Goal: Information Seeking & Learning: Compare options

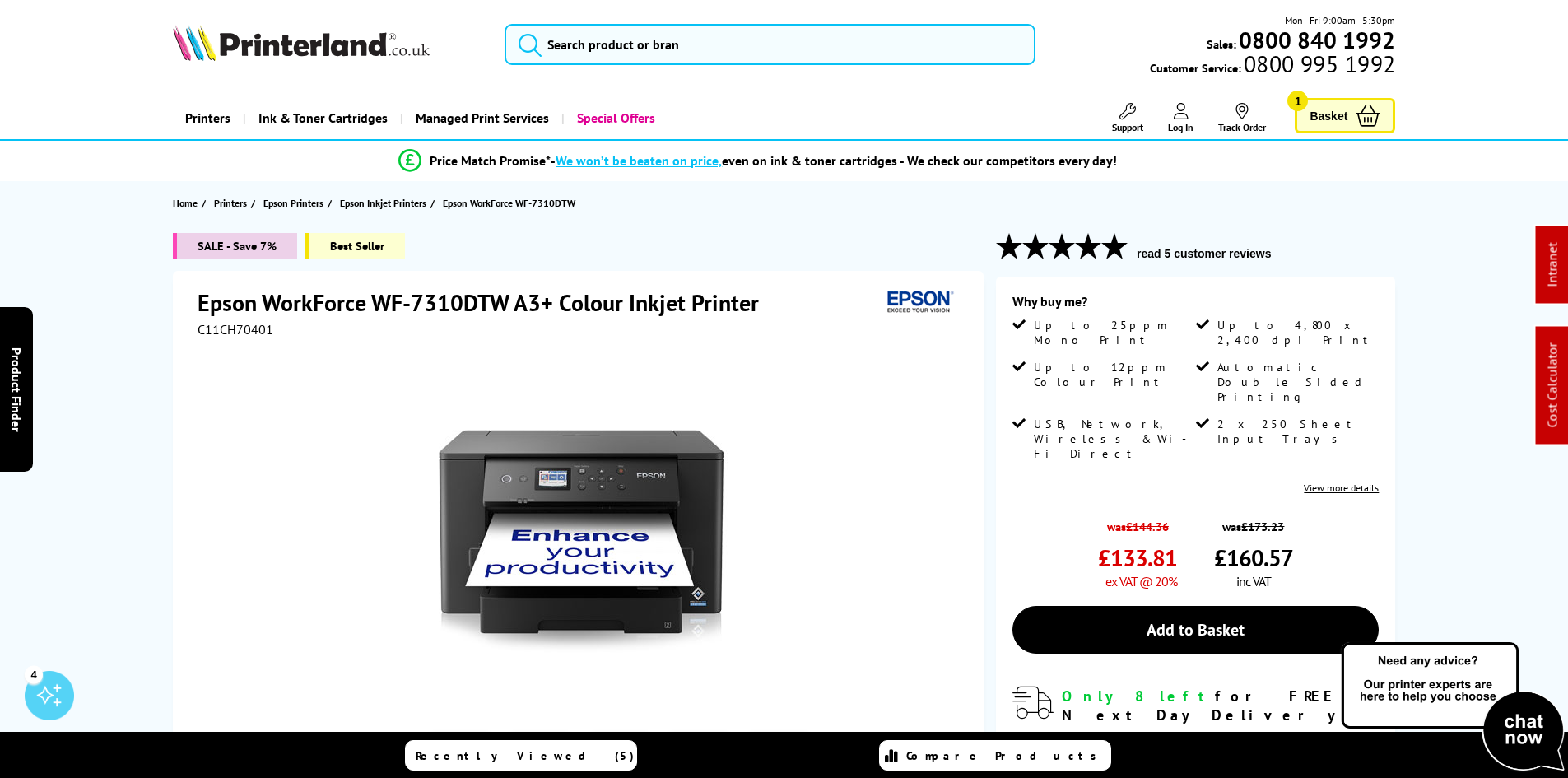
click at [138, 298] on div "SALE - Save 7% Best Seller Epson WorkForce WF-7310DTW A3+ Colour Inkjet Printer…" at bounding box center [784, 593] width 1317 height 722
click at [280, 42] on img at bounding box center [301, 43] width 257 height 36
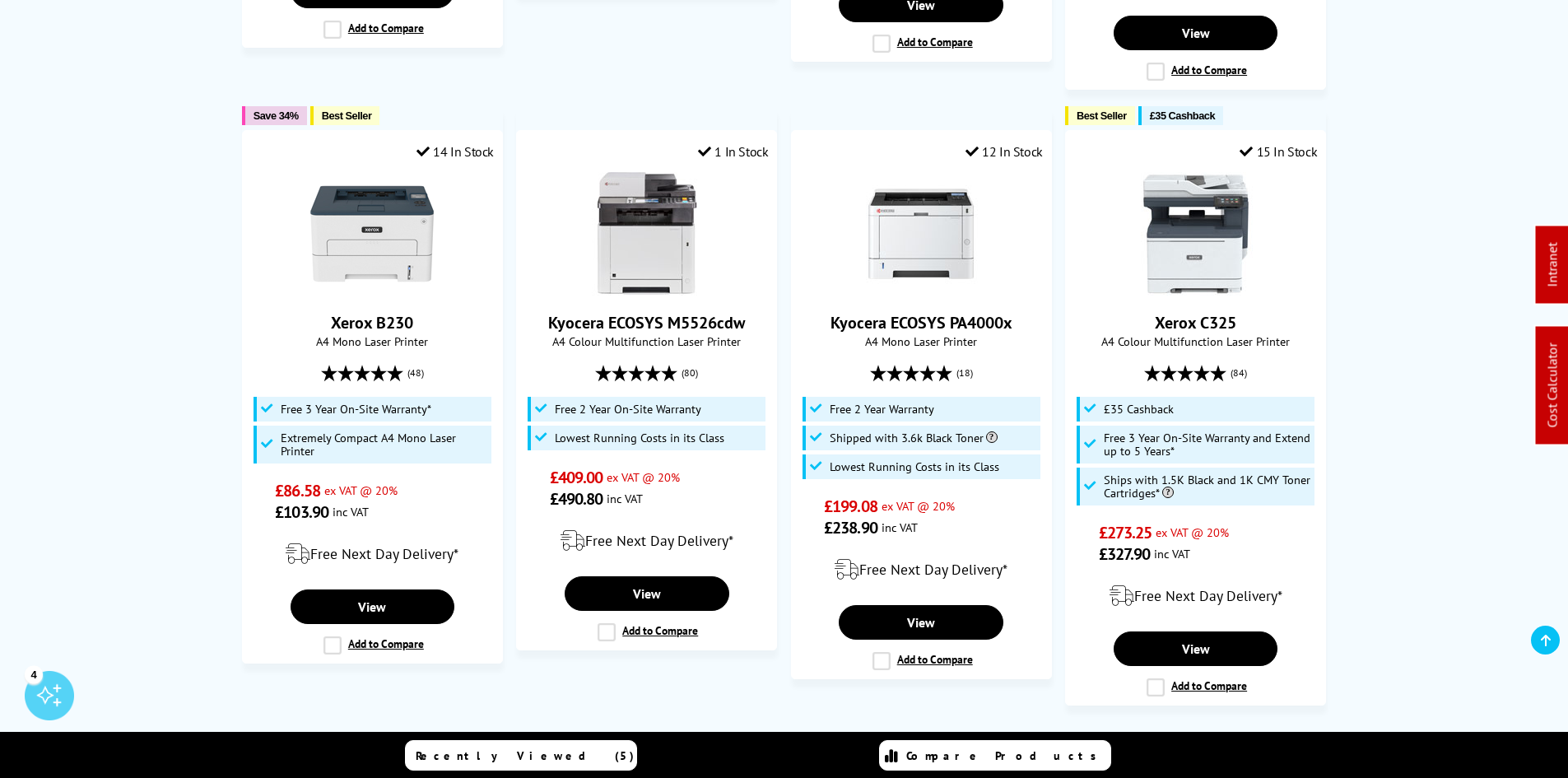
scroll to position [1318, 0]
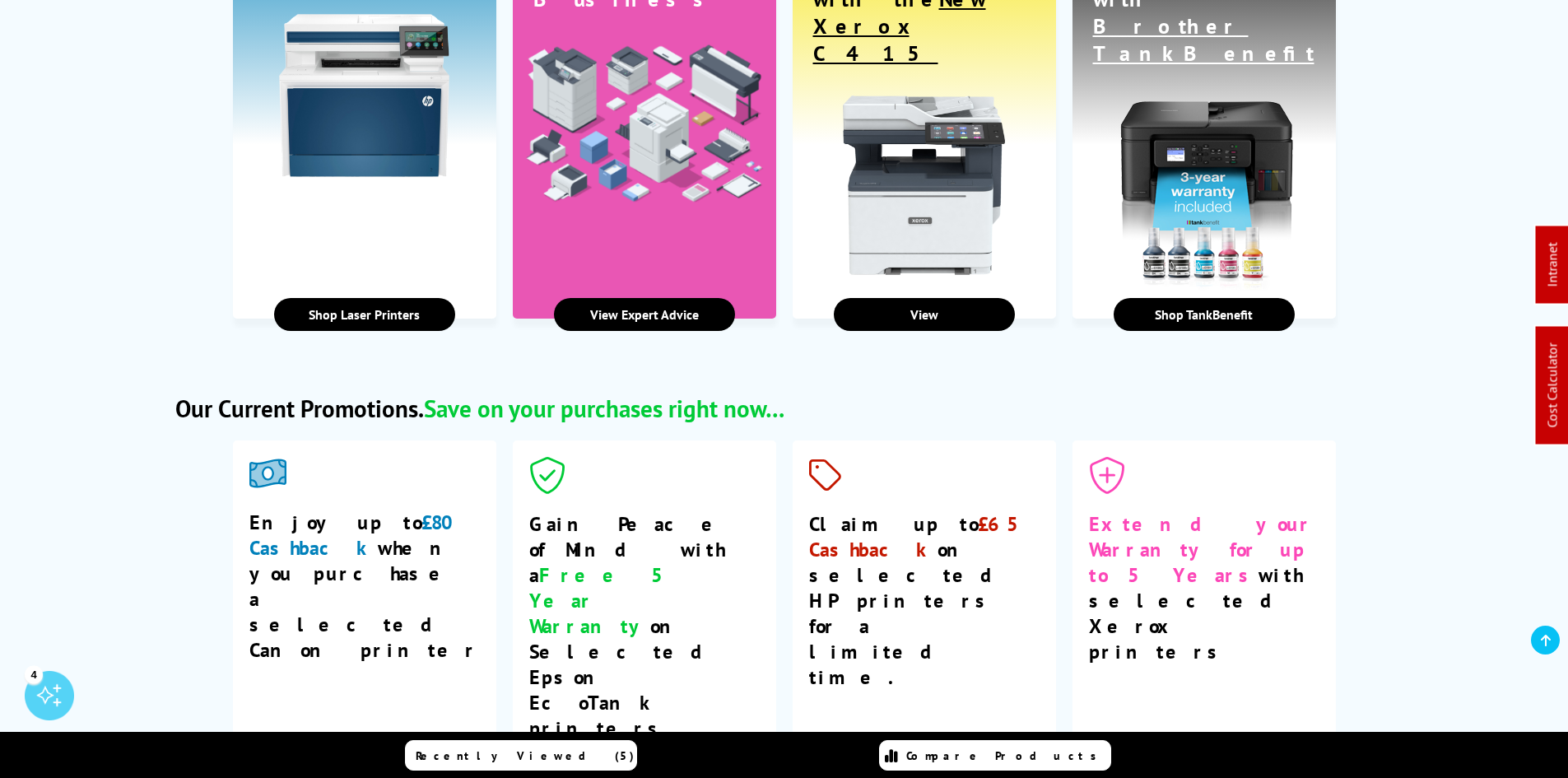
scroll to position [2718, 0]
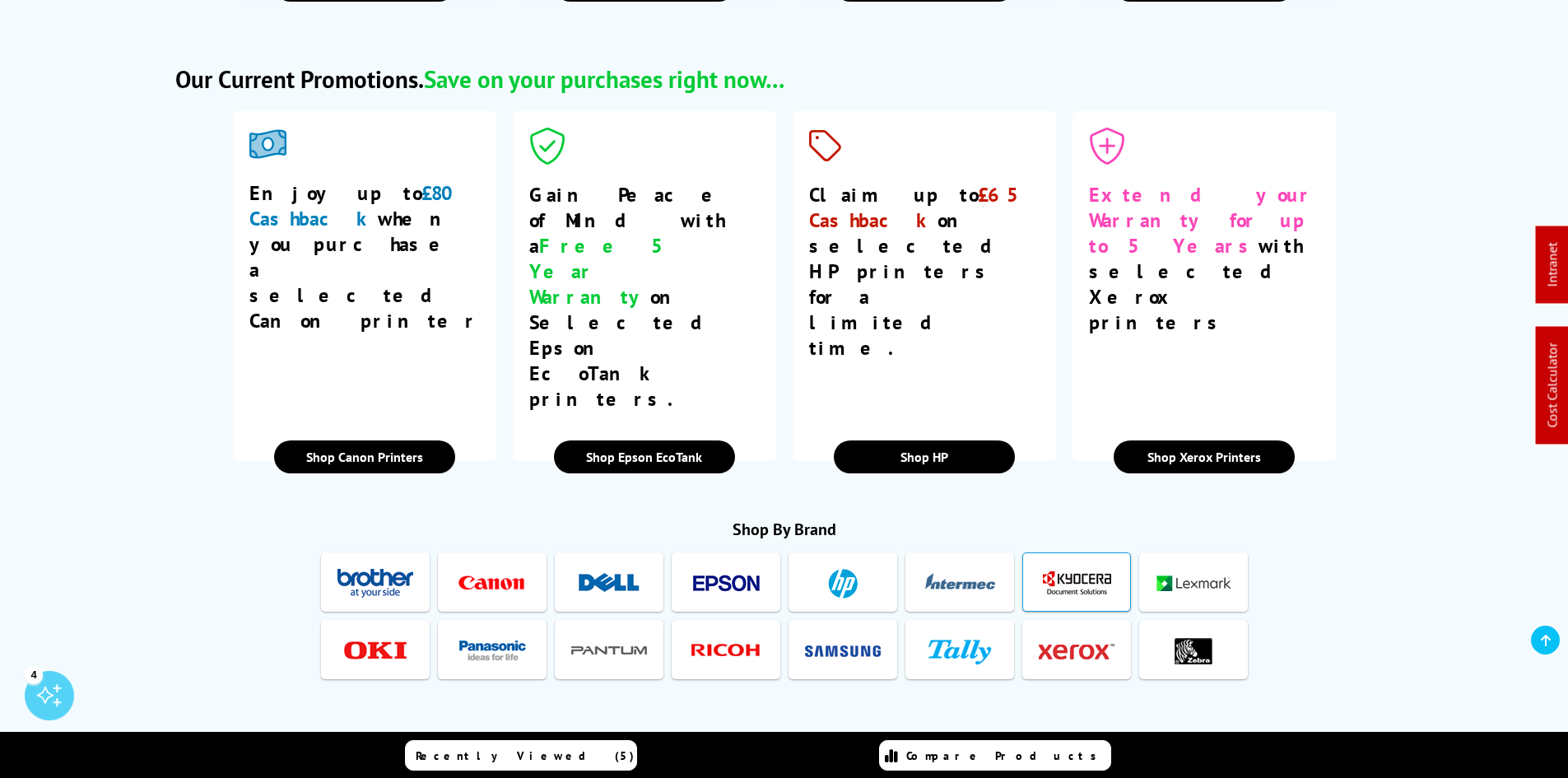
click at [1085, 568] on img at bounding box center [1077, 584] width 76 height 31
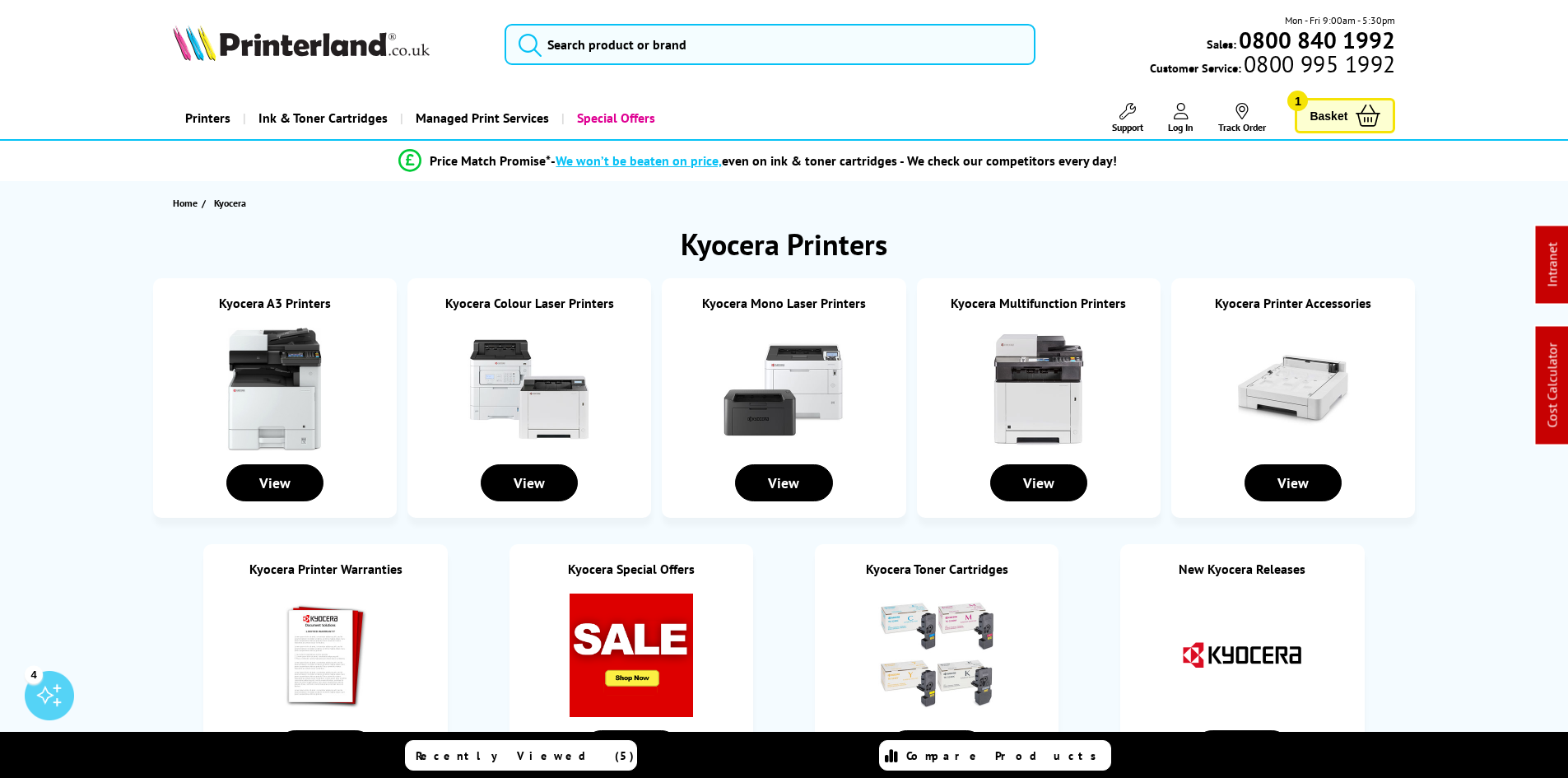
click at [499, 377] on img at bounding box center [530, 389] width 123 height 123
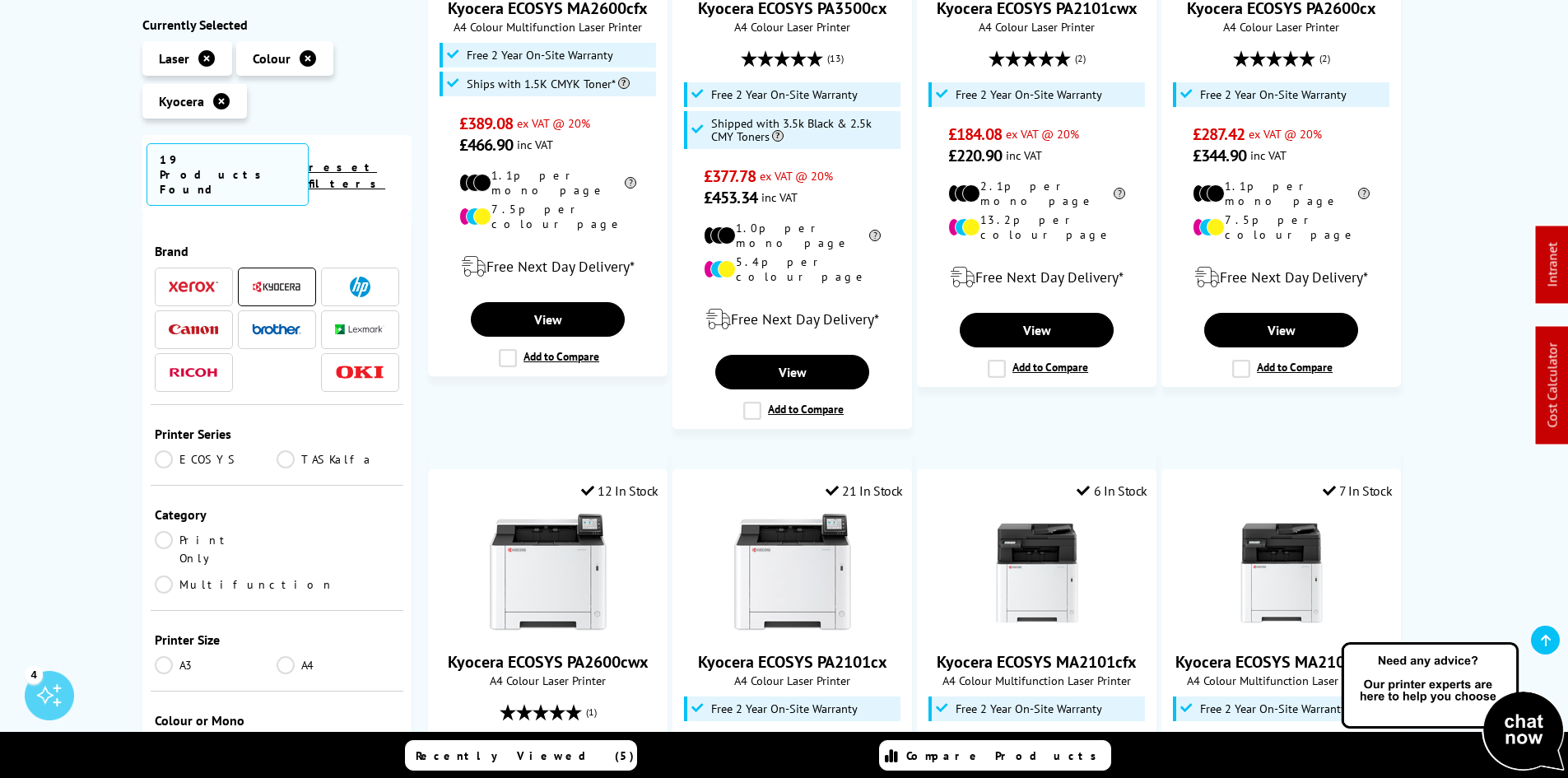
scroll to position [1565, 0]
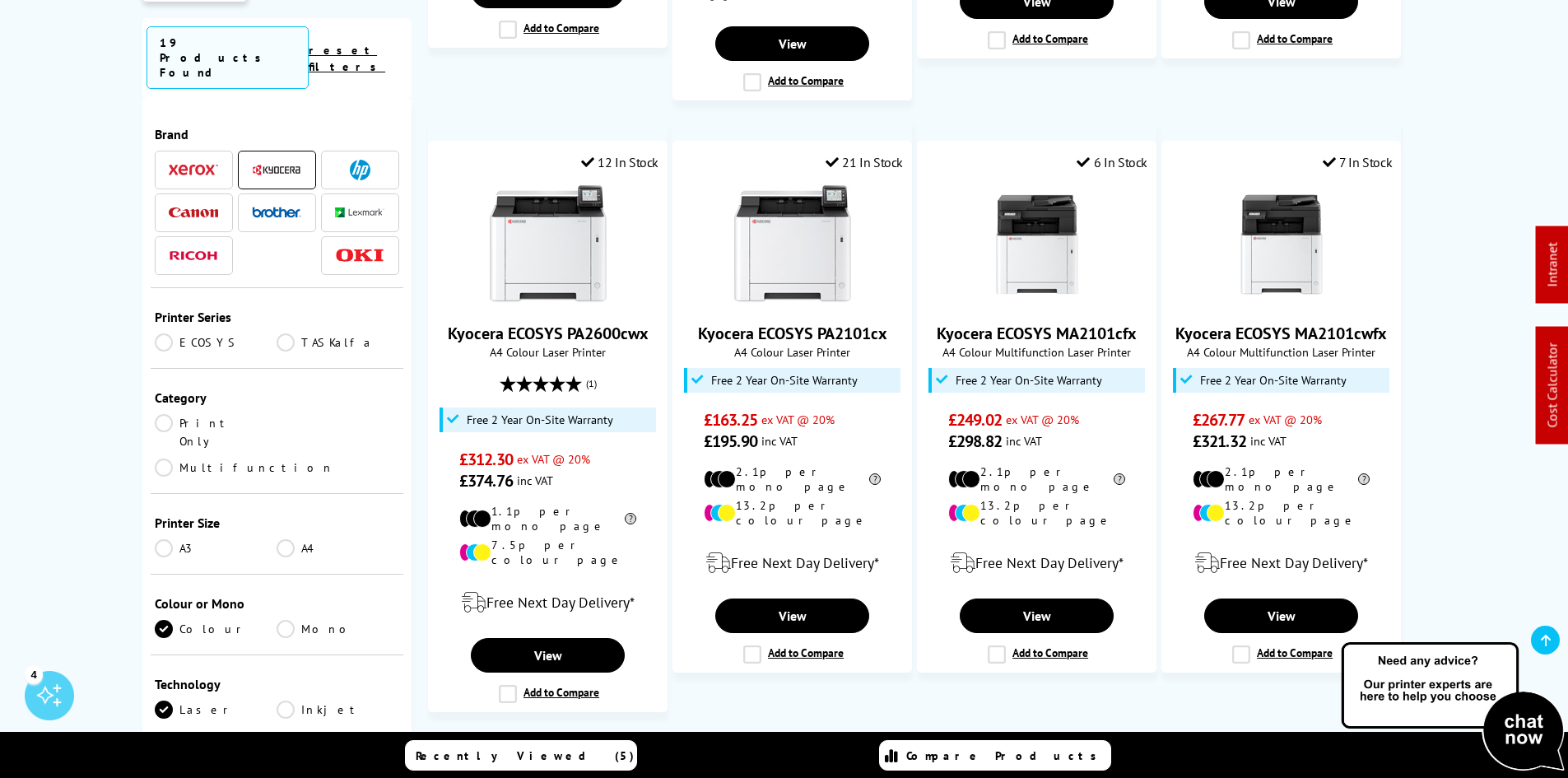
click at [991, 737] on link "Next" at bounding box center [979, 758] width 94 height 43
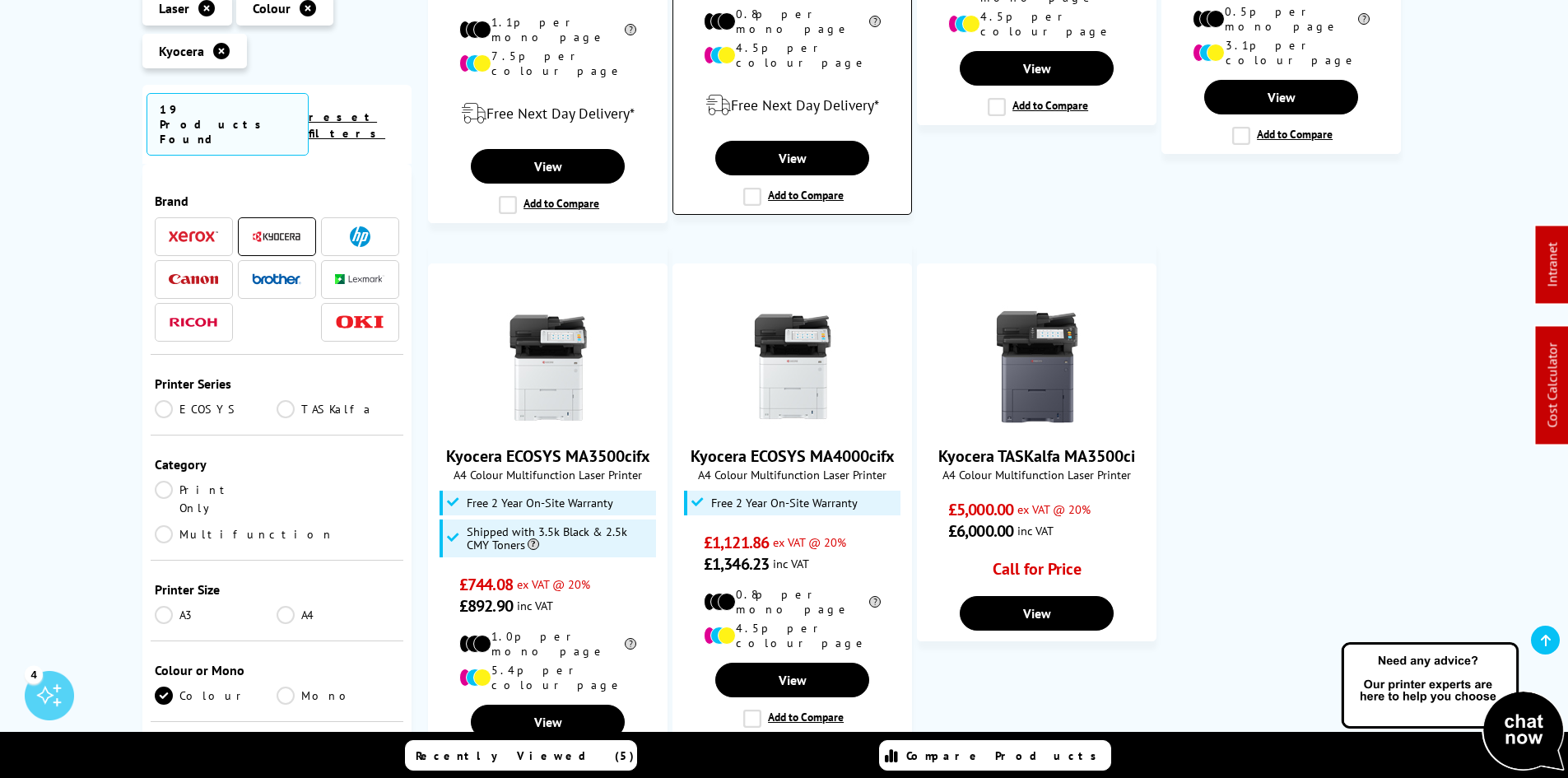
scroll to position [330, 0]
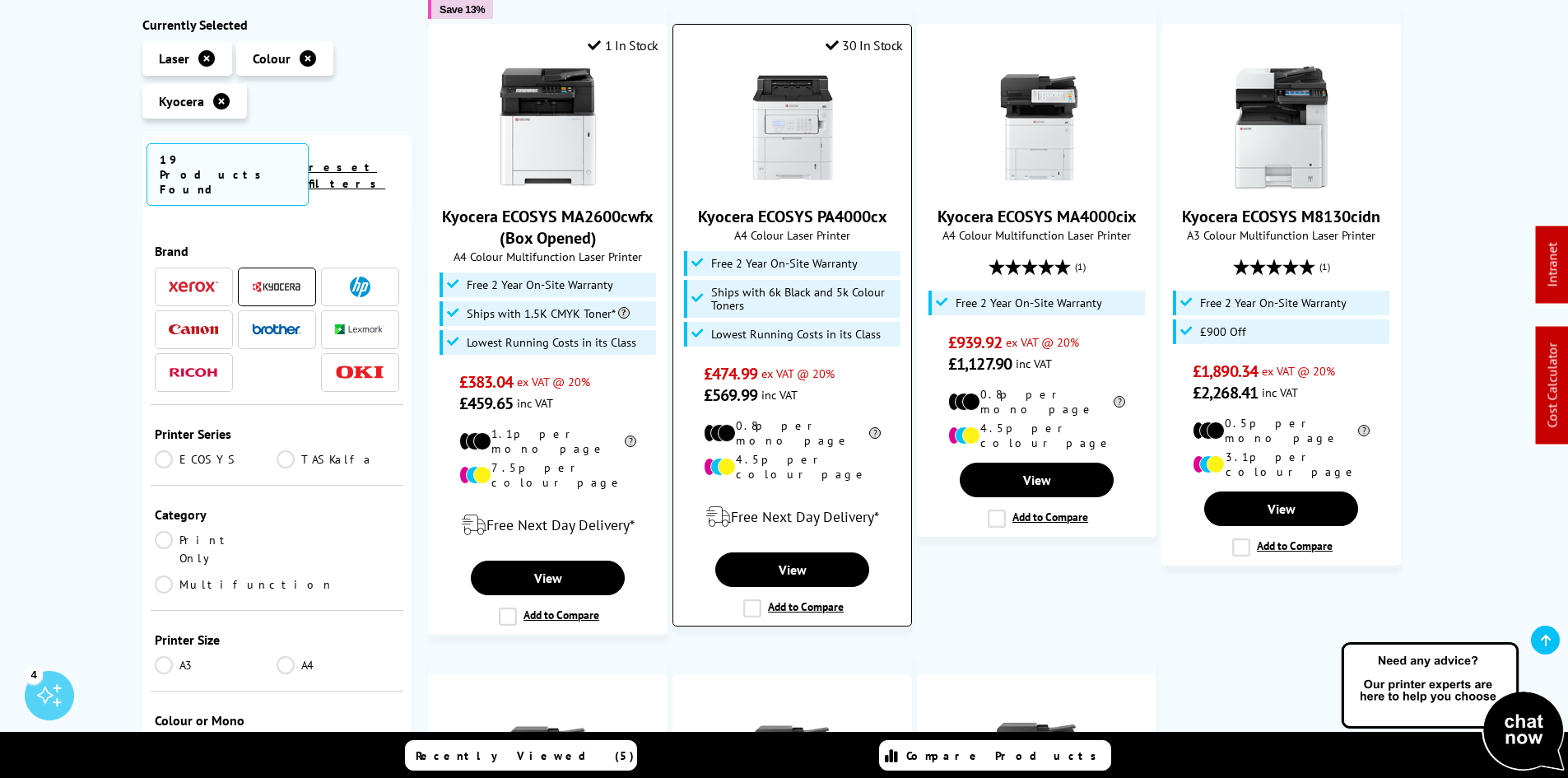
click at [805, 143] on img at bounding box center [793, 128] width 123 height 123
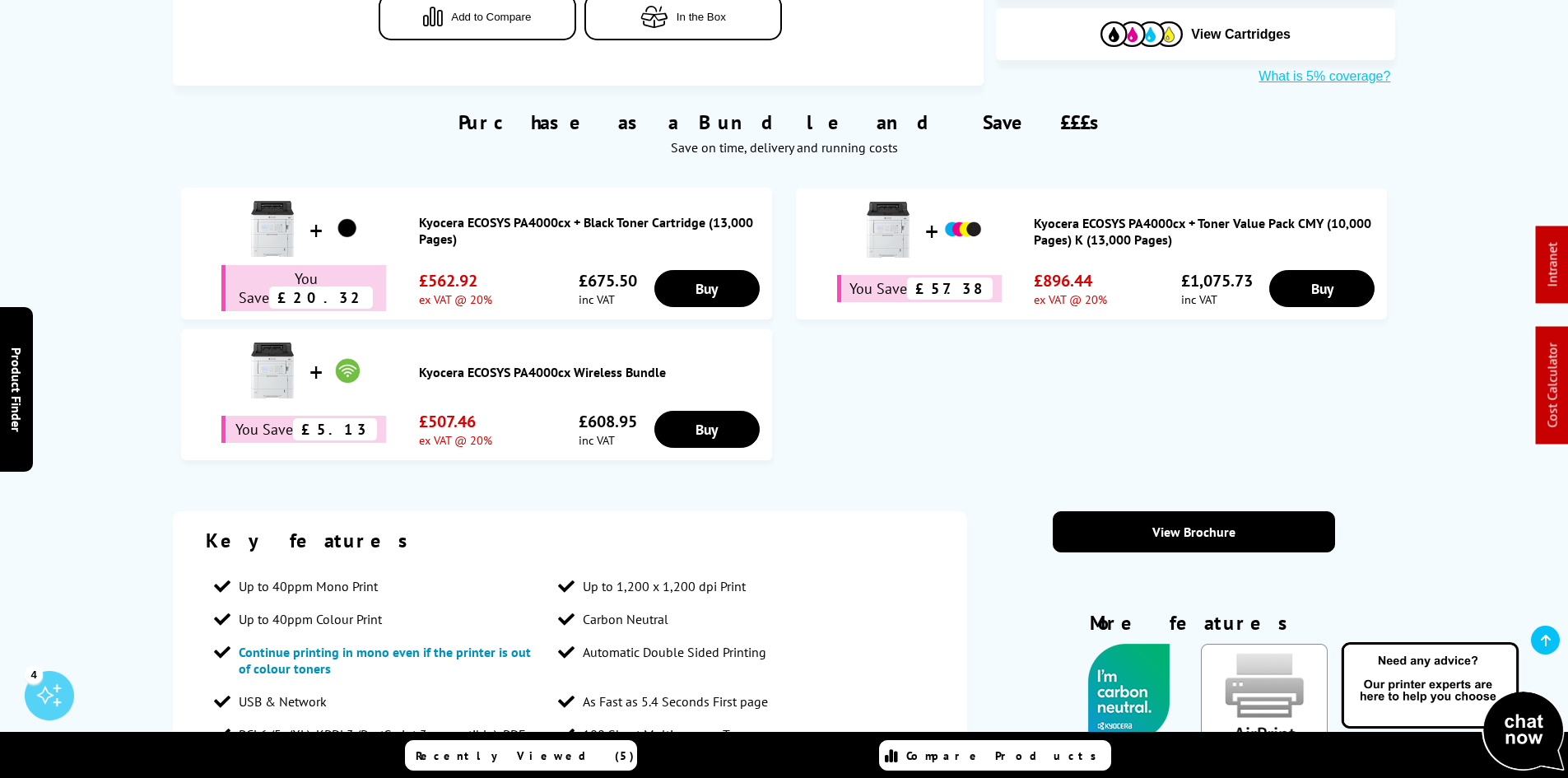
scroll to position [906, 0]
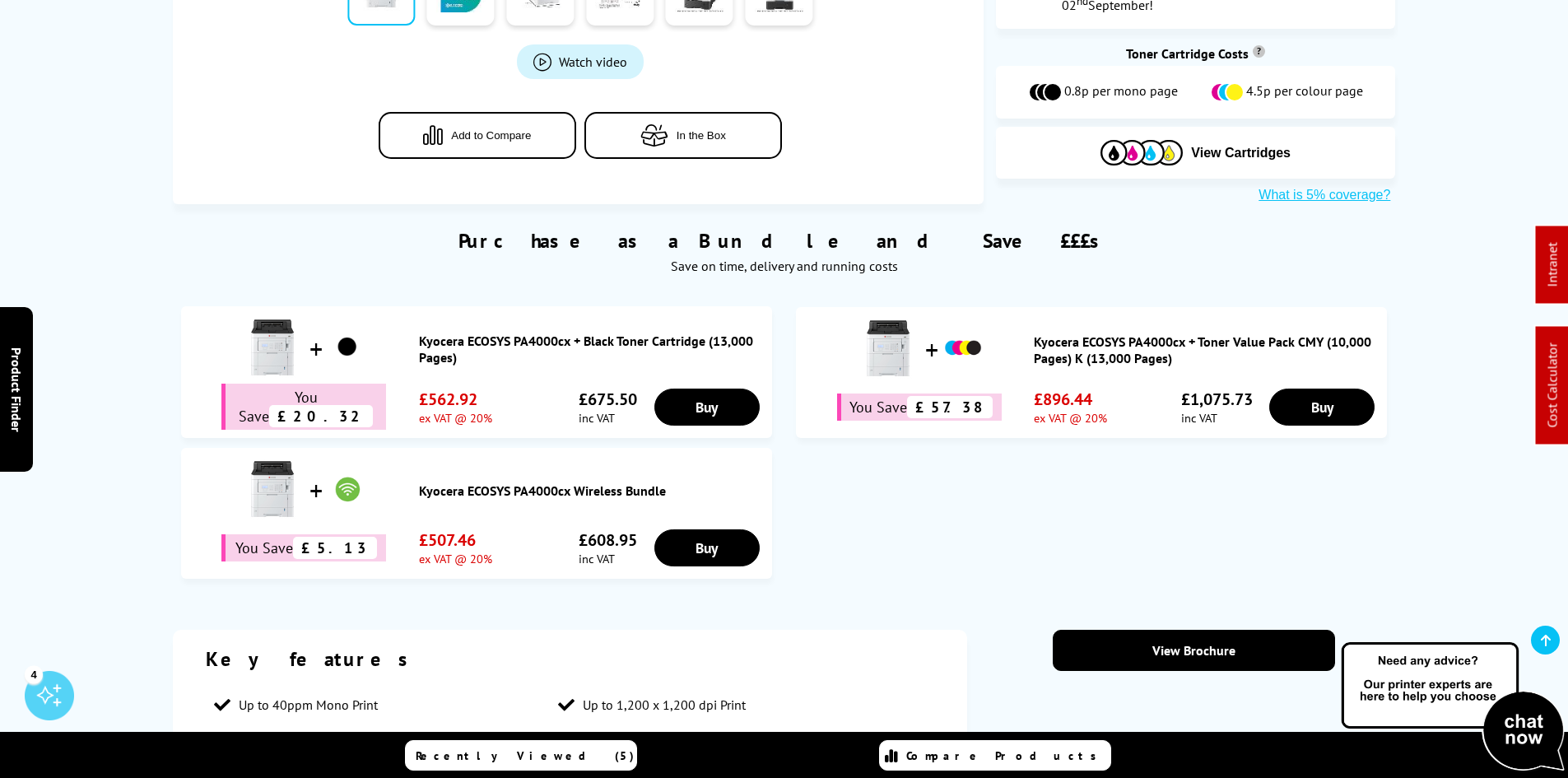
click at [491, 483] on link "Kyocera ECOSYS PA4000cx Wireless Bundle" at bounding box center [591, 490] width 345 height 16
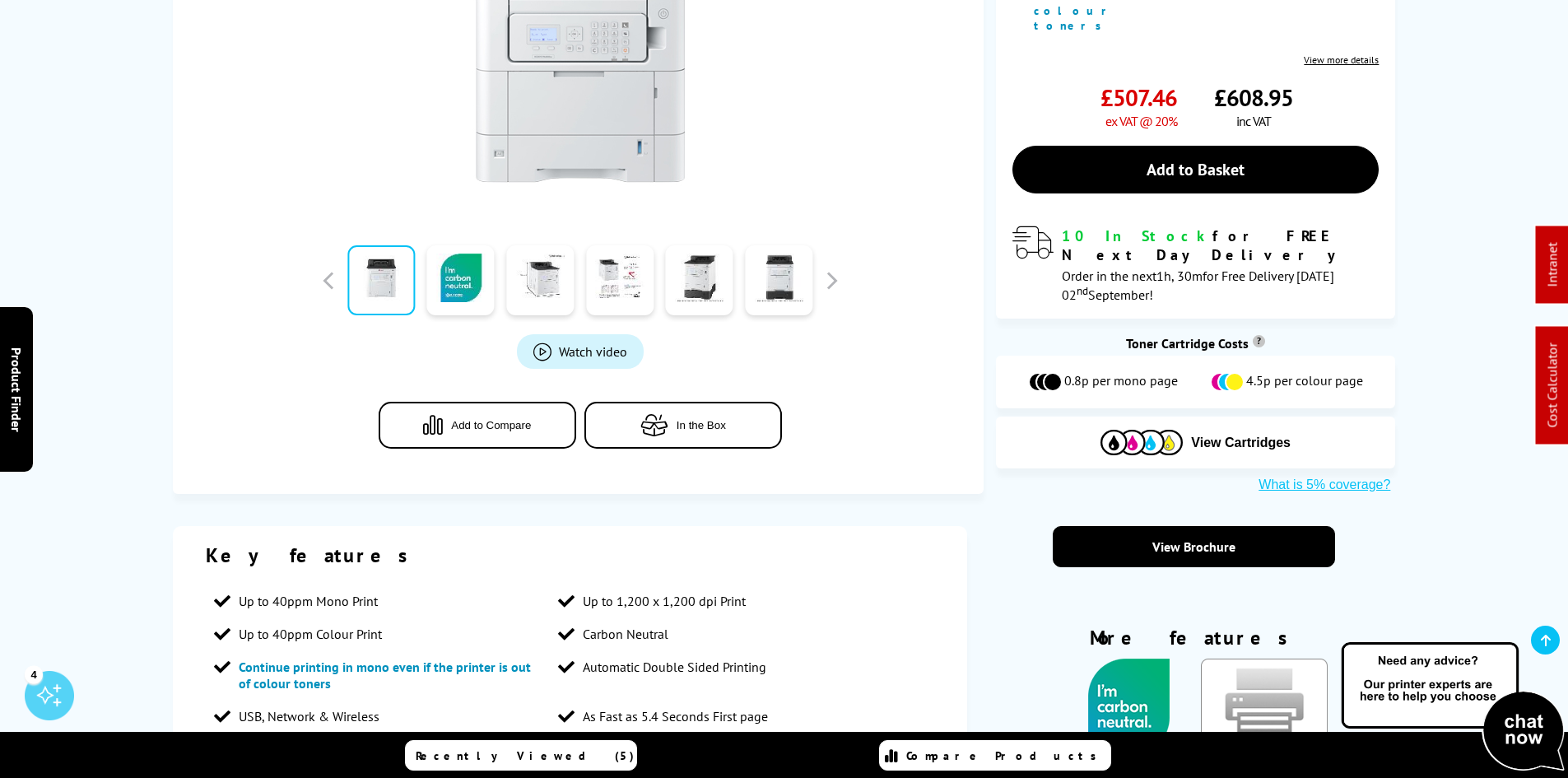
scroll to position [823, 0]
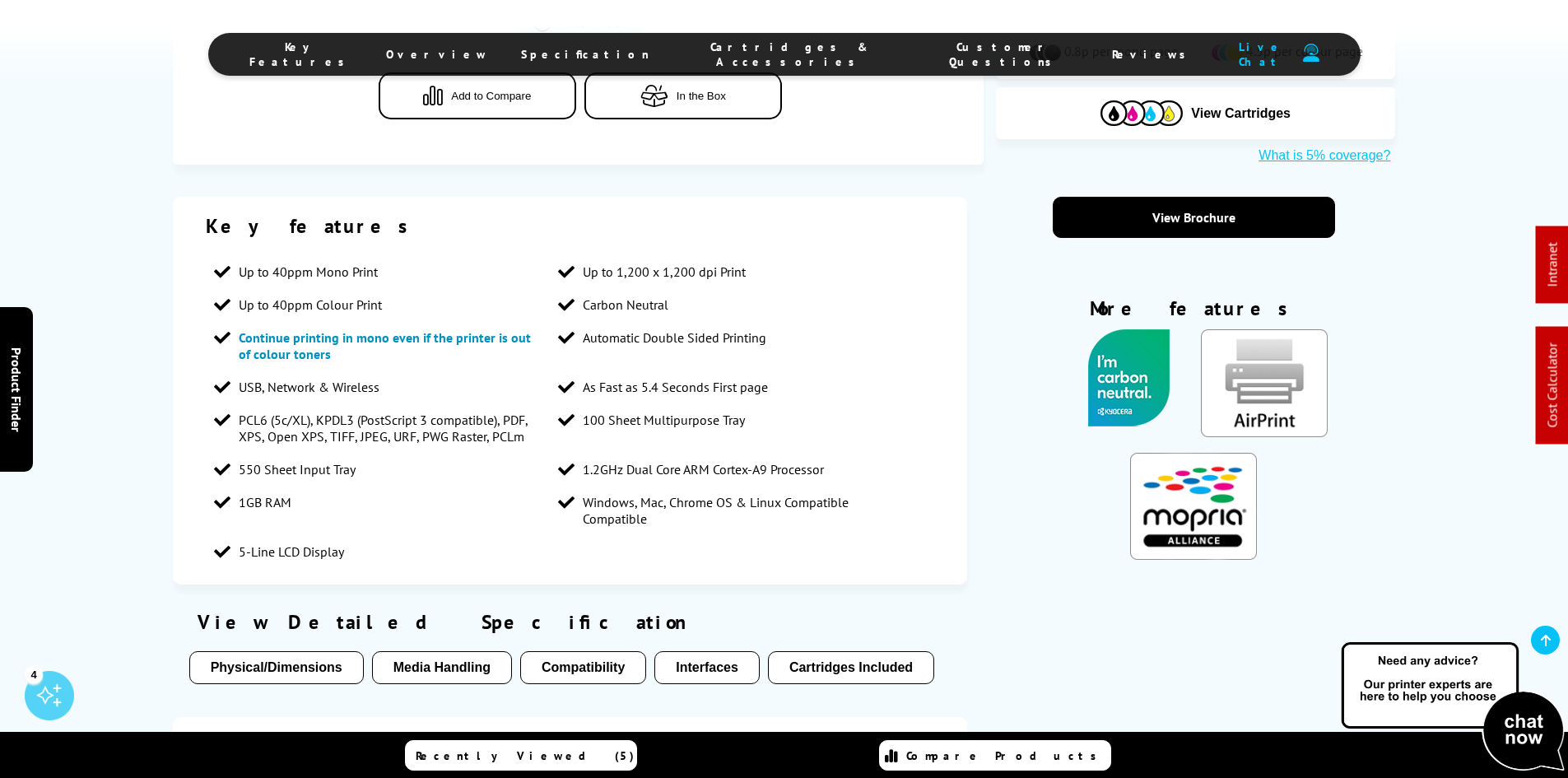
click at [754, 58] on span "Cartridges & Accessories" at bounding box center [790, 54] width 216 height 30
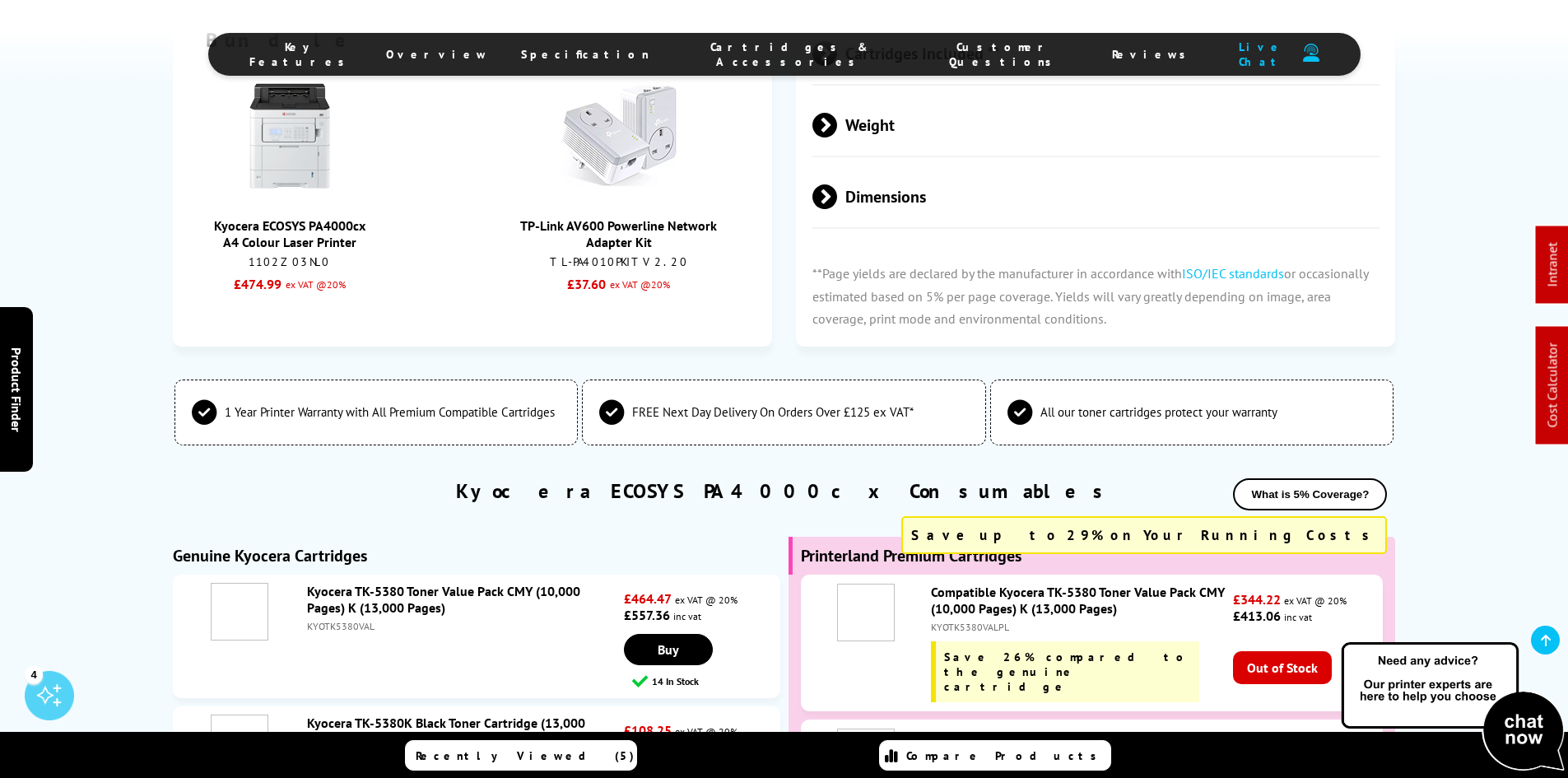
scroll to position [3413, 0]
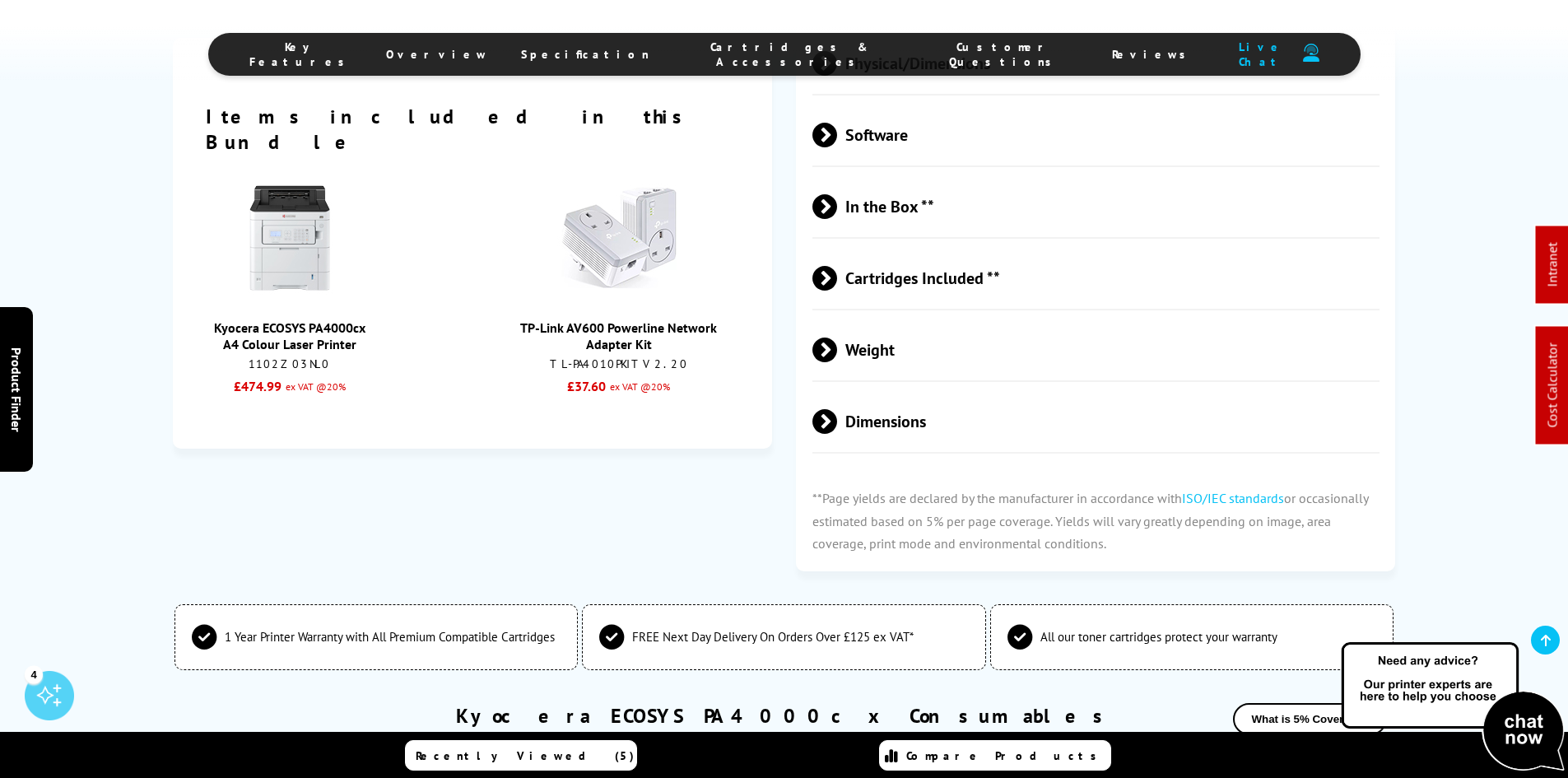
scroll to position [0, 0]
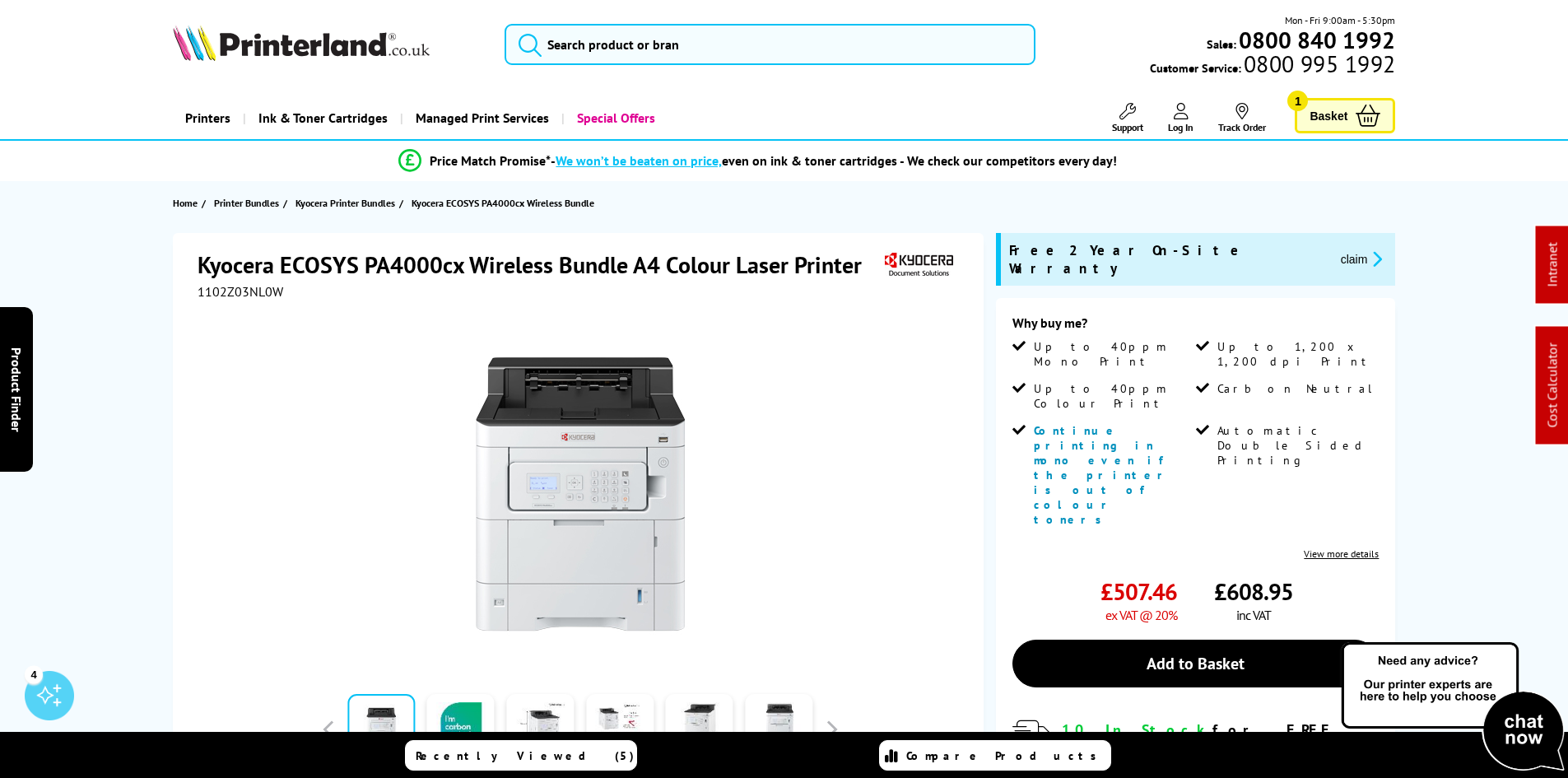
drag, startPoint x: 98, startPoint y: 597, endPoint x: 209, endPoint y: 36, distance: 571.9
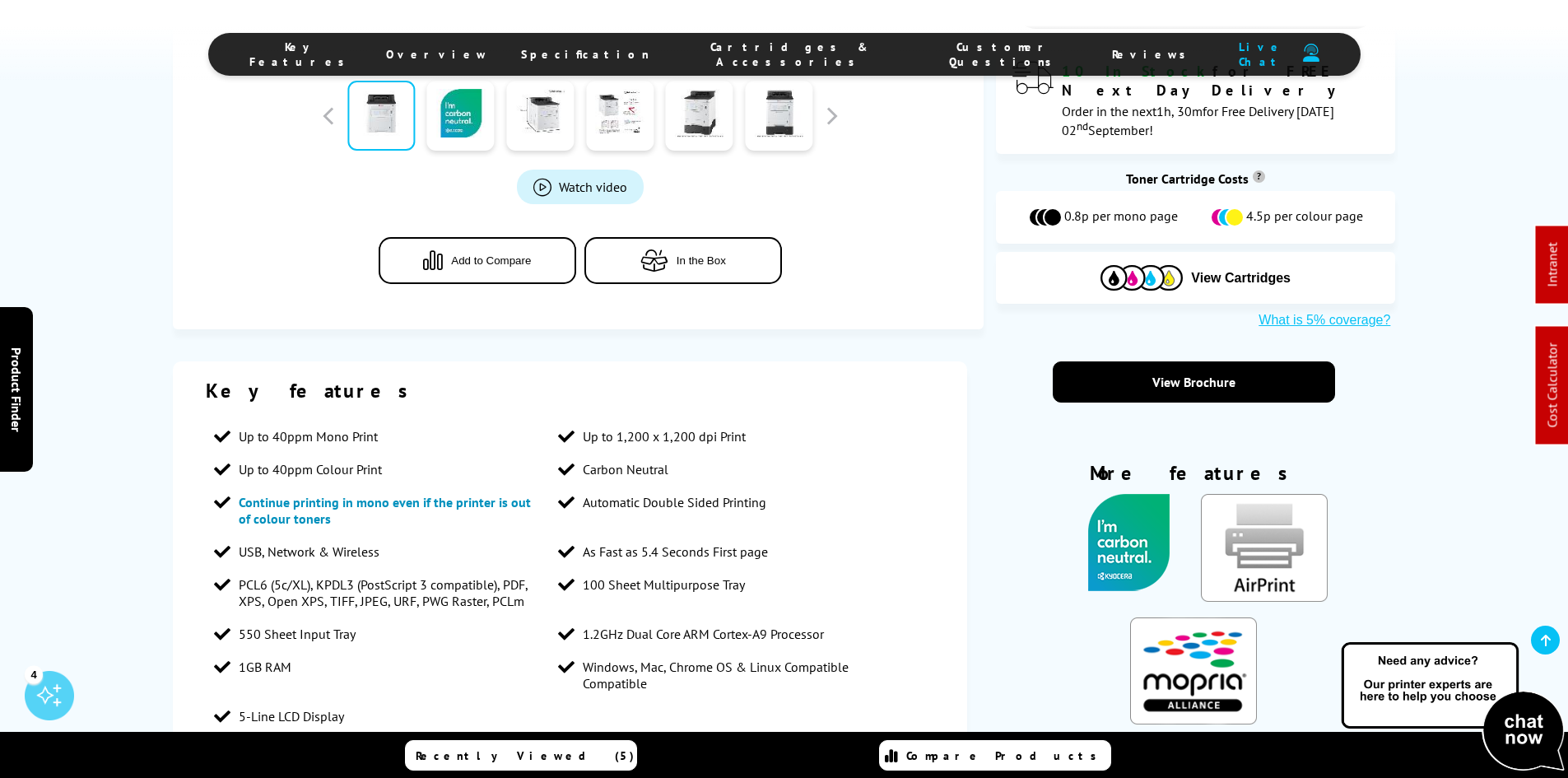
scroll to position [989, 0]
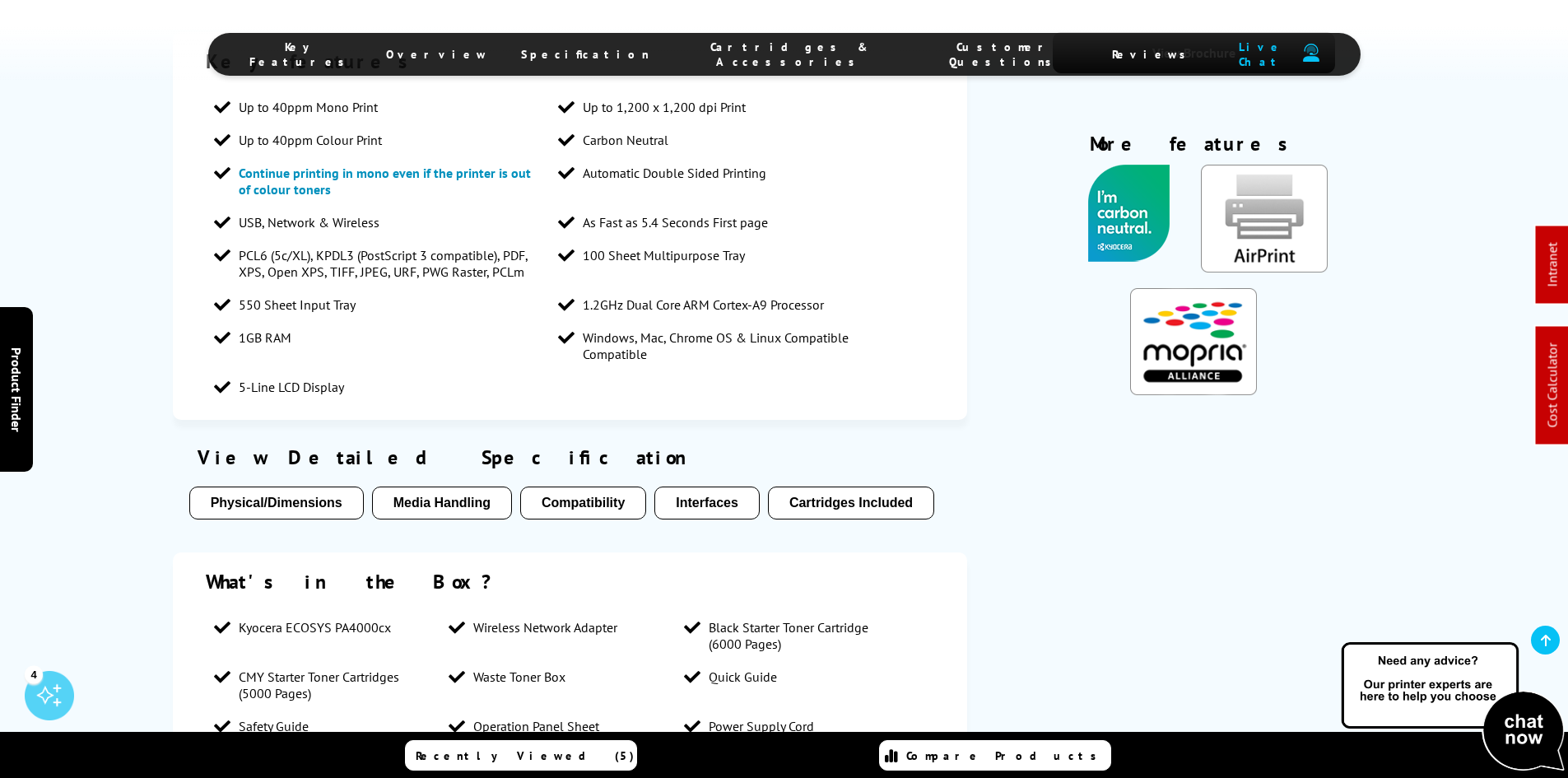
click at [766, 59] on span "Cartridges & Accessories" at bounding box center [790, 54] width 216 height 30
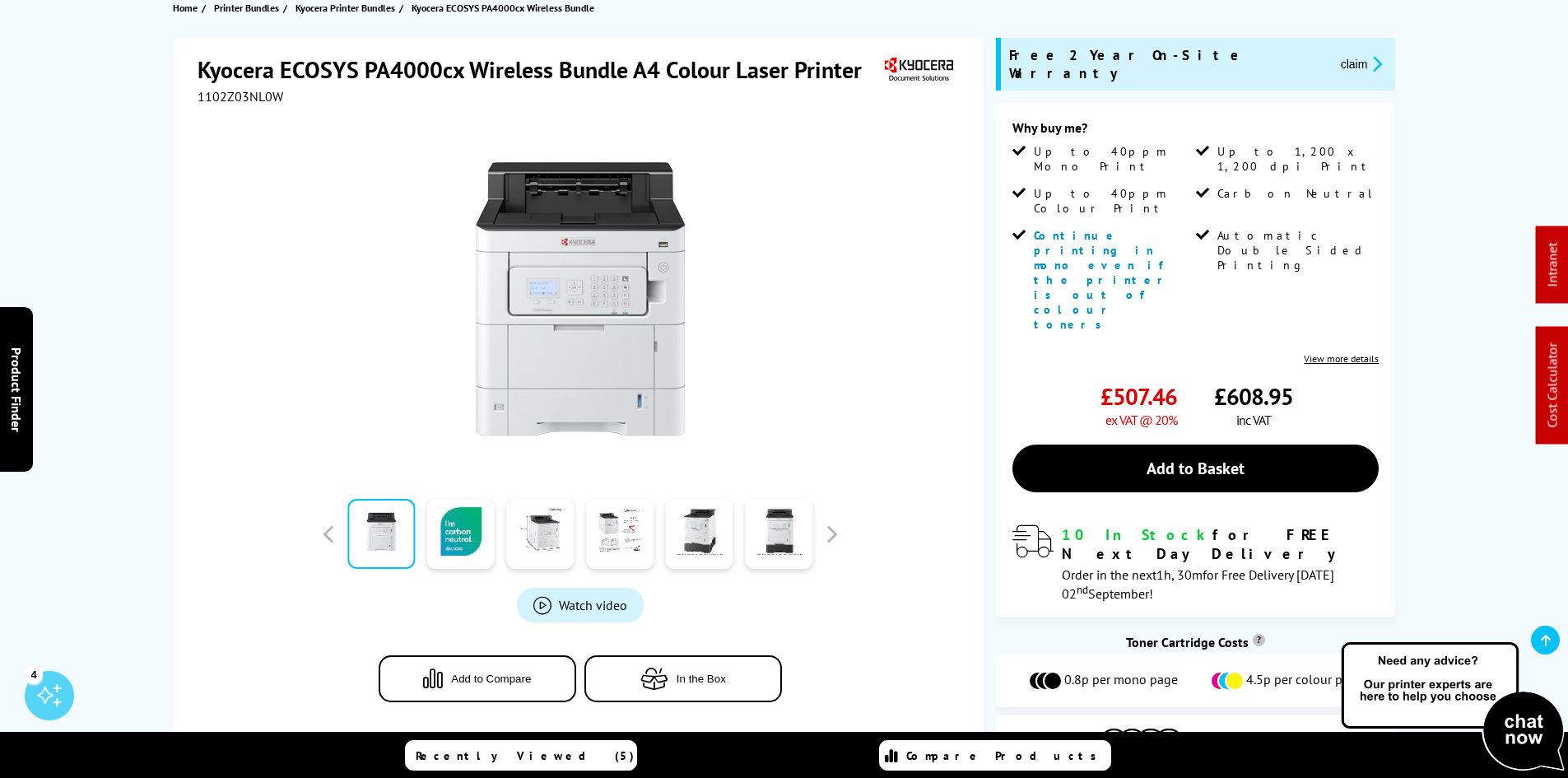
scroll to position [201, 0]
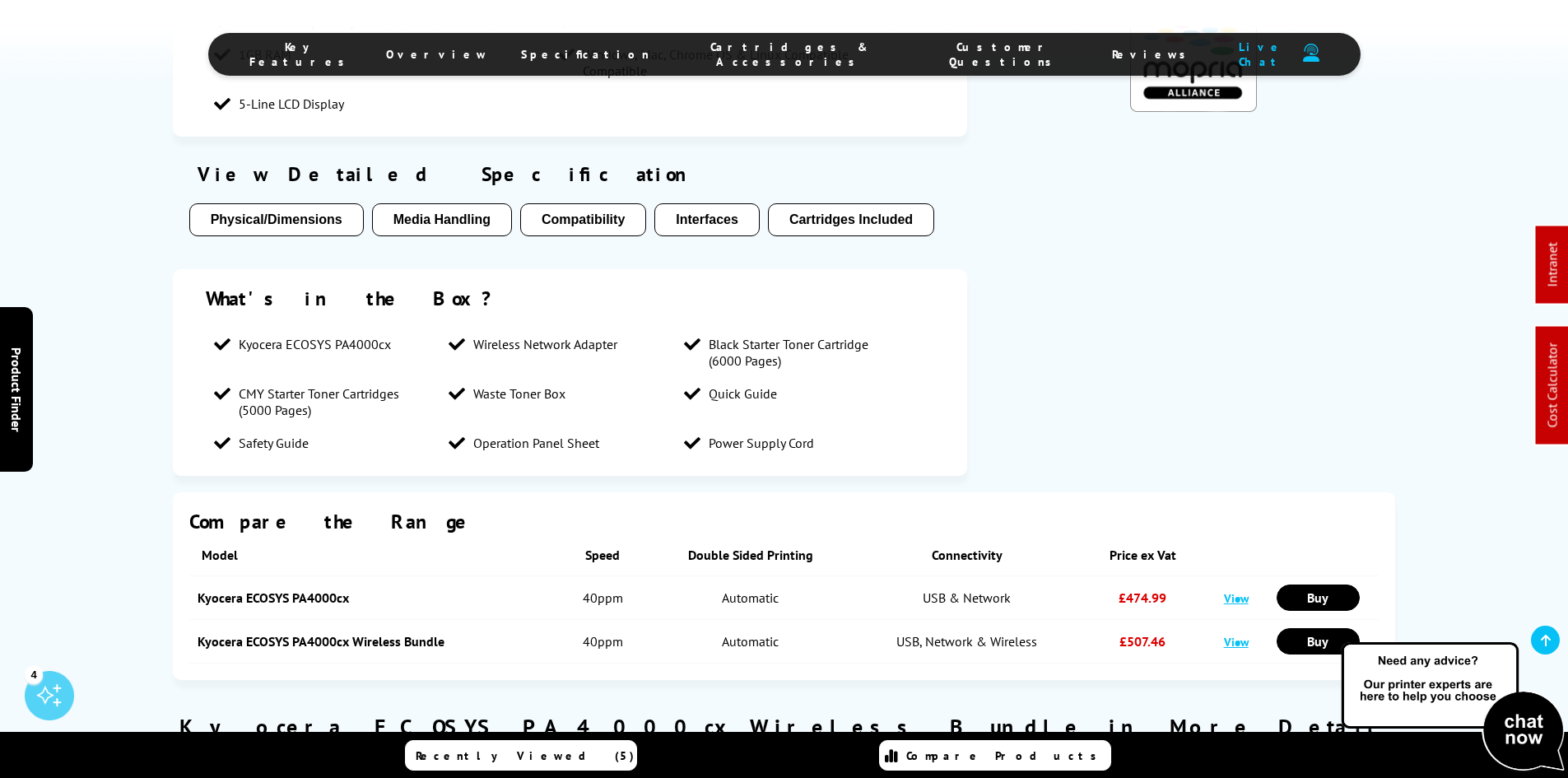
click at [784, 53] on span "Cartridges & Accessories" at bounding box center [790, 54] width 216 height 30
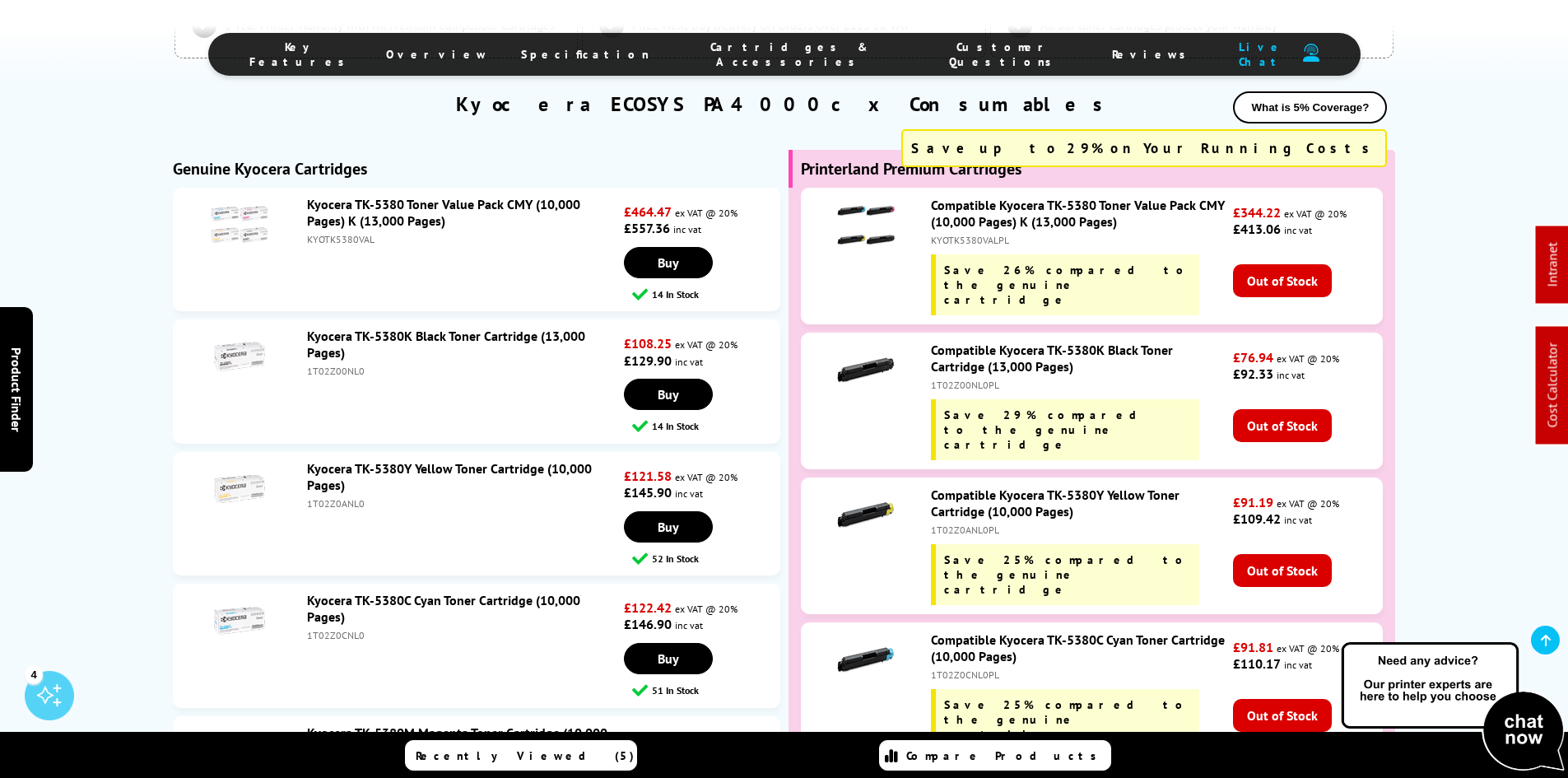
scroll to position [3578, 0]
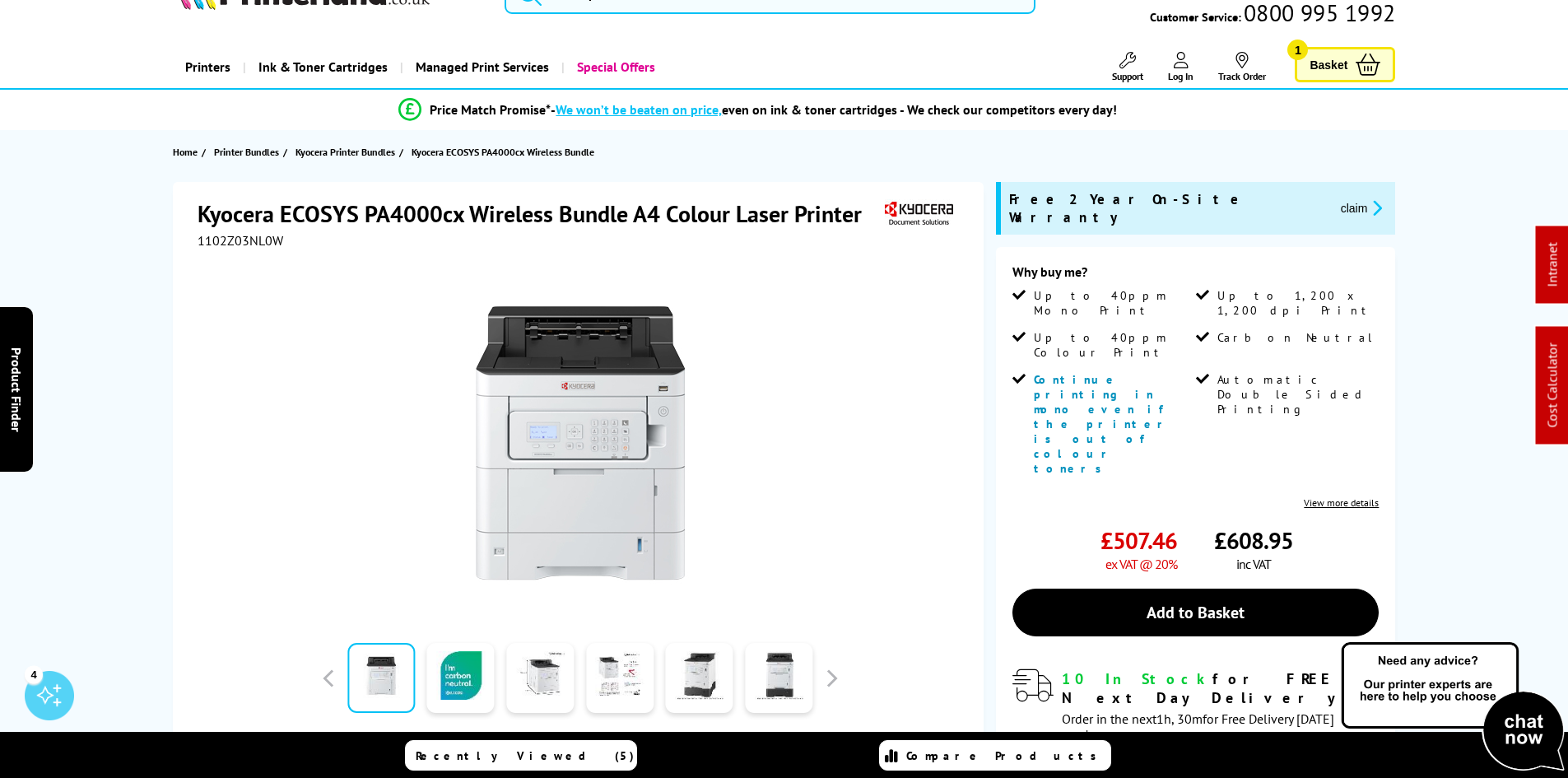
scroll to position [0, 0]
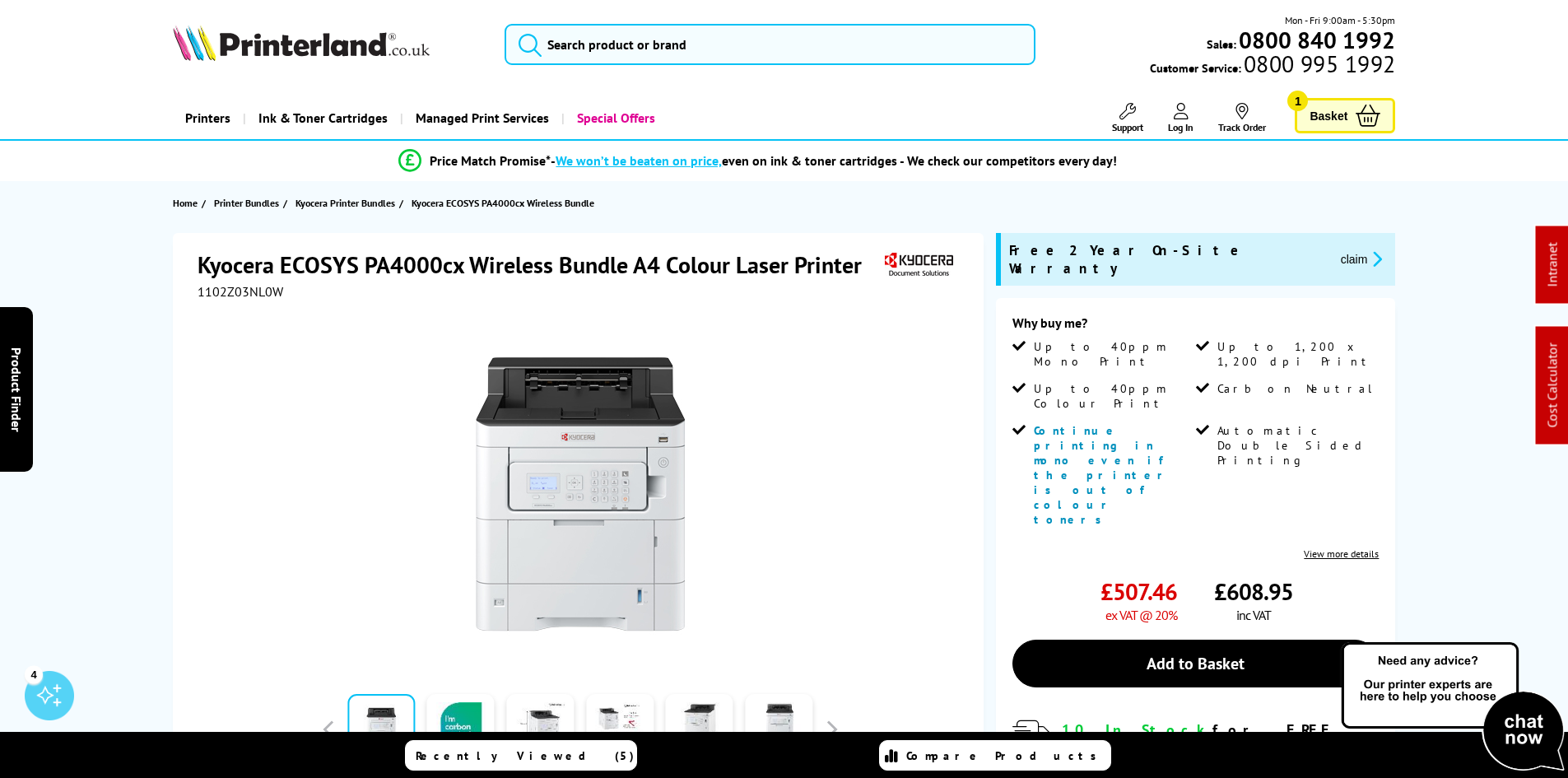
click at [149, 335] on div "Kyocera ECOSYS PA4000cx Wireless Bundle A4 Colour Laser Printer 1102Z03NL0W Wat…" at bounding box center [784, 610] width 1317 height 756
click at [145, 365] on div "Kyocera ECOSYS PA4000cx Wireless Bundle A4 Colour Laser Printer 1102Z03NL0W Wat…" at bounding box center [784, 610] width 1317 height 756
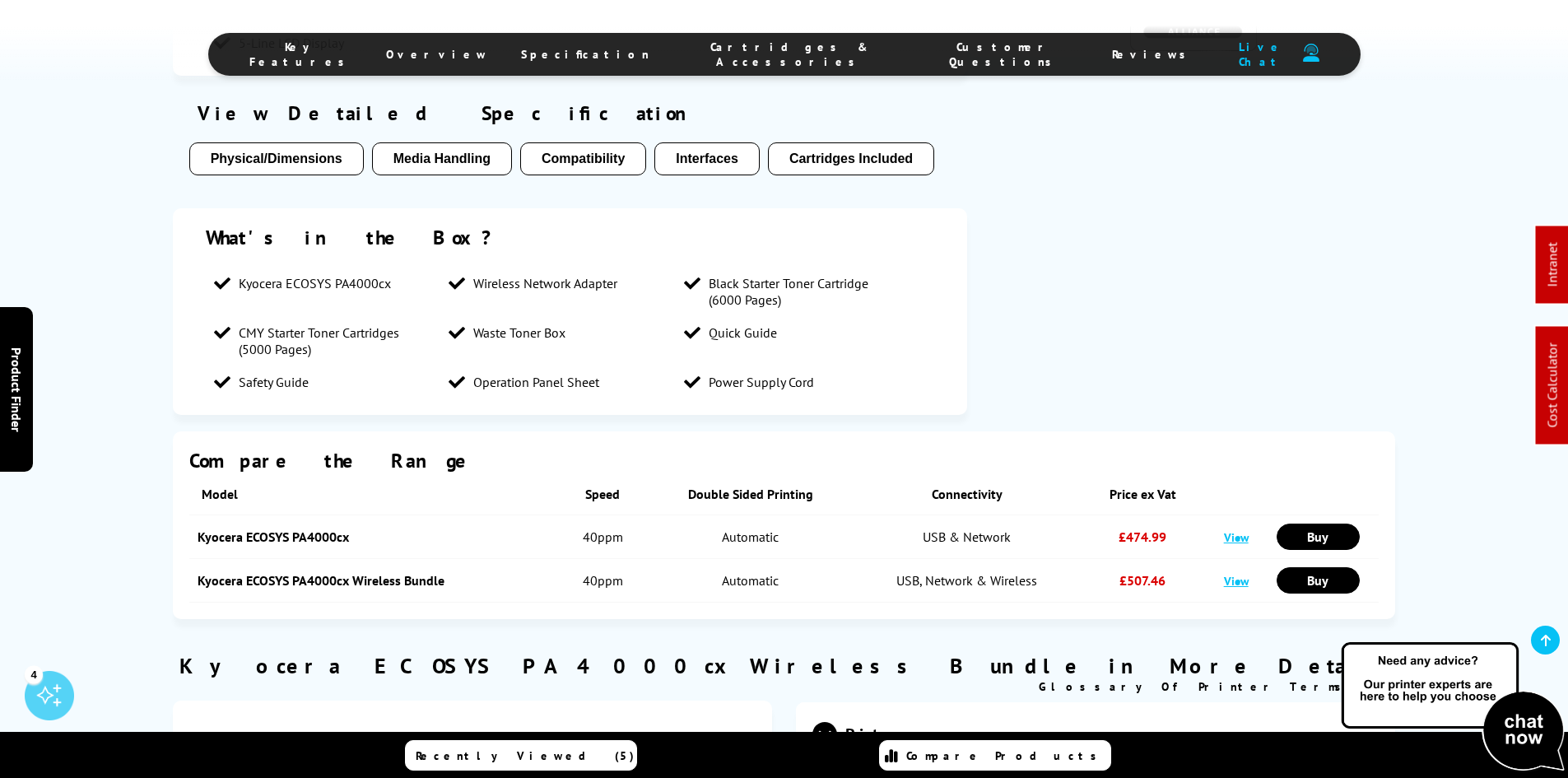
scroll to position [1482, 0]
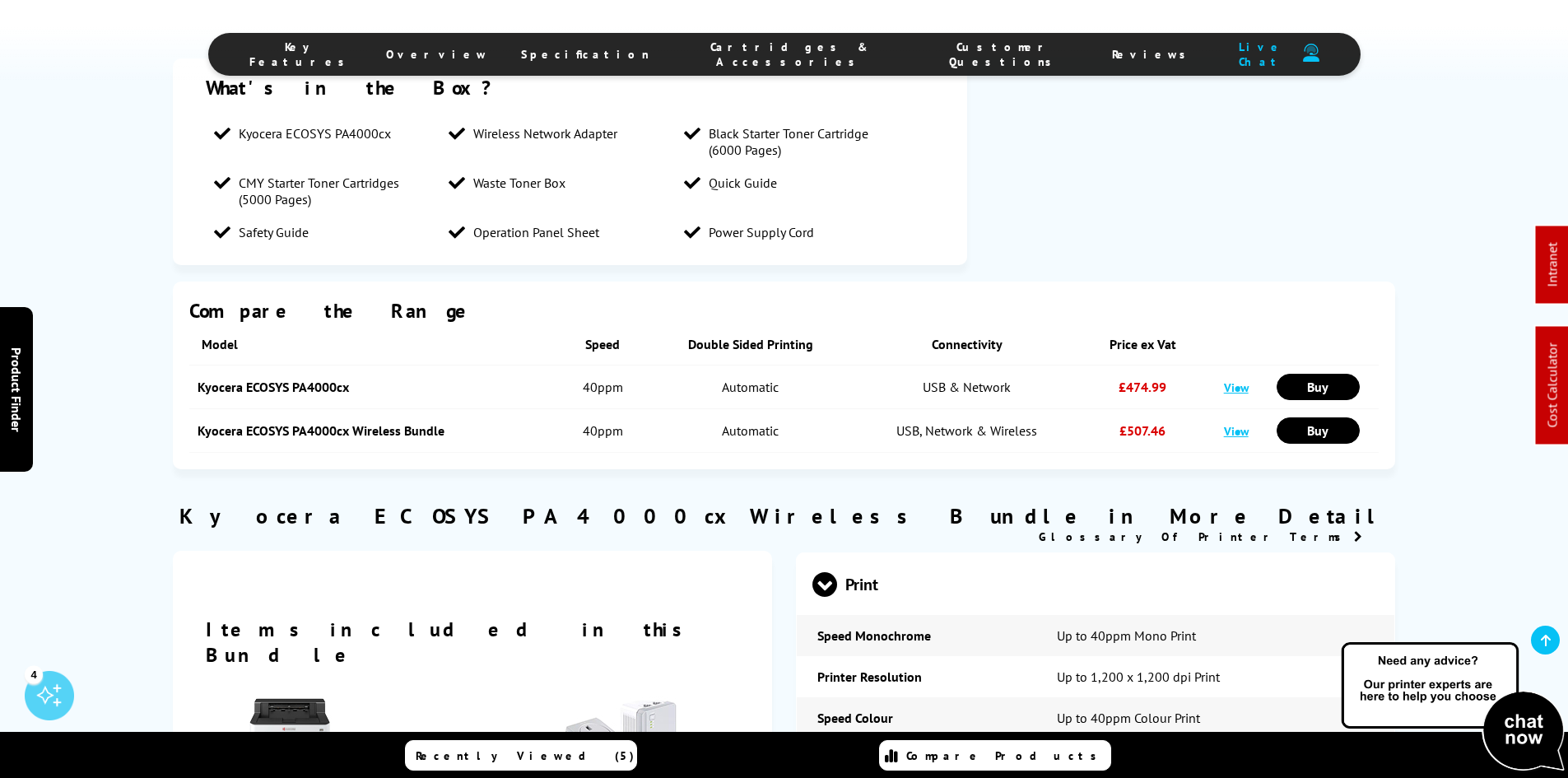
click at [754, 48] on span "Cartridges & Accessories" at bounding box center [790, 54] width 216 height 30
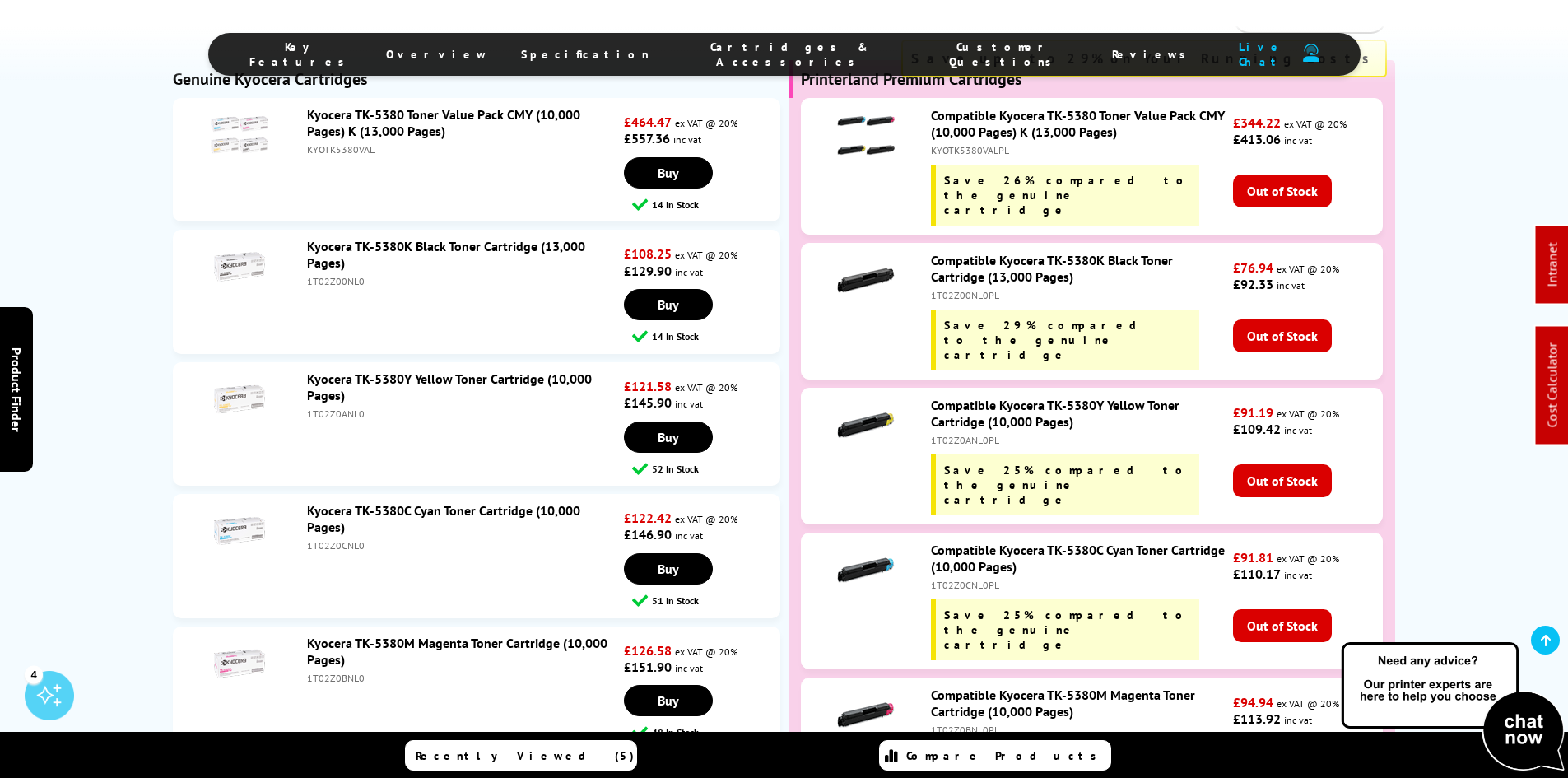
scroll to position [3496, 0]
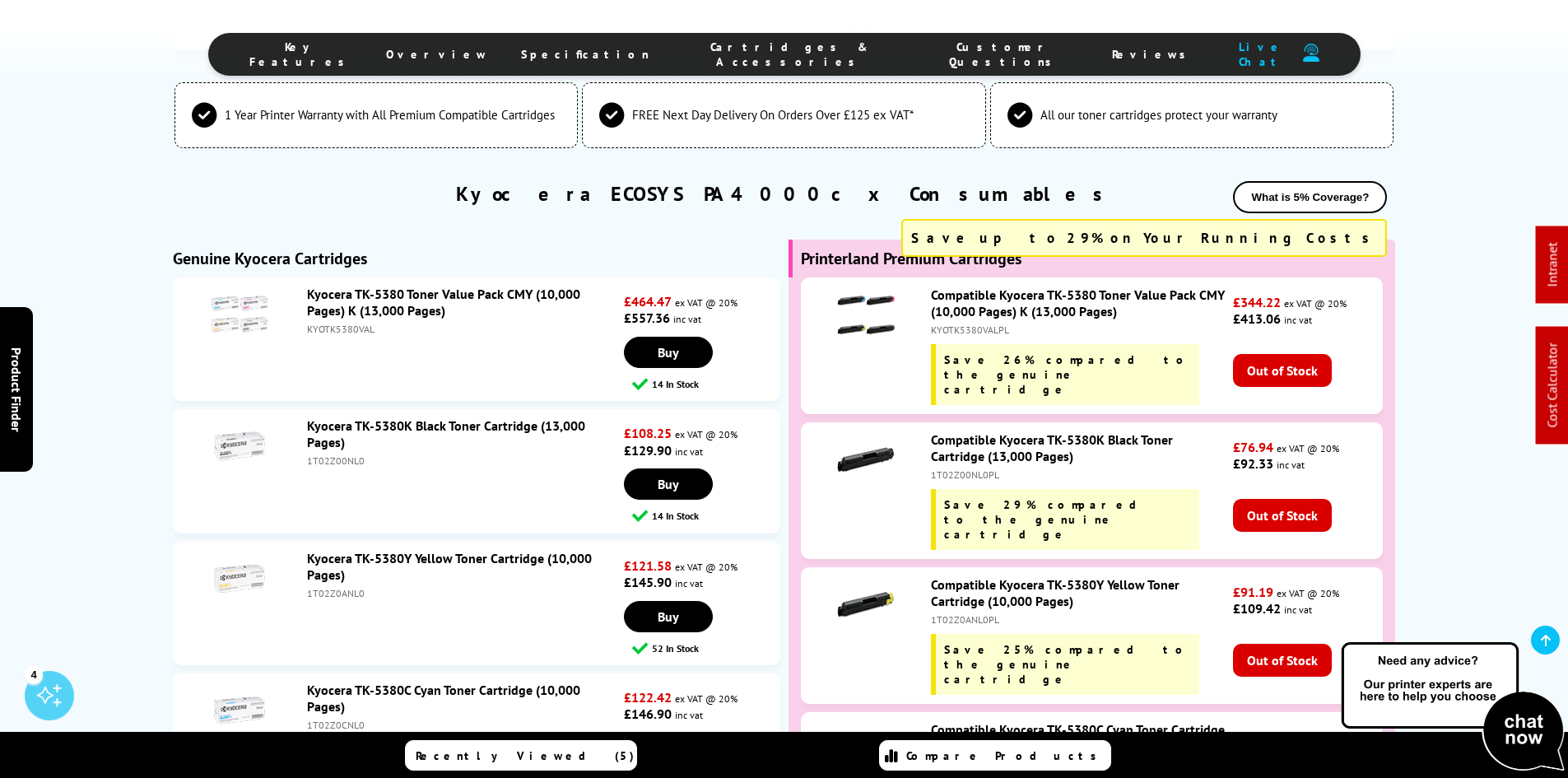
drag, startPoint x: 142, startPoint y: 498, endPoint x: 146, endPoint y: 566, distance: 68.1
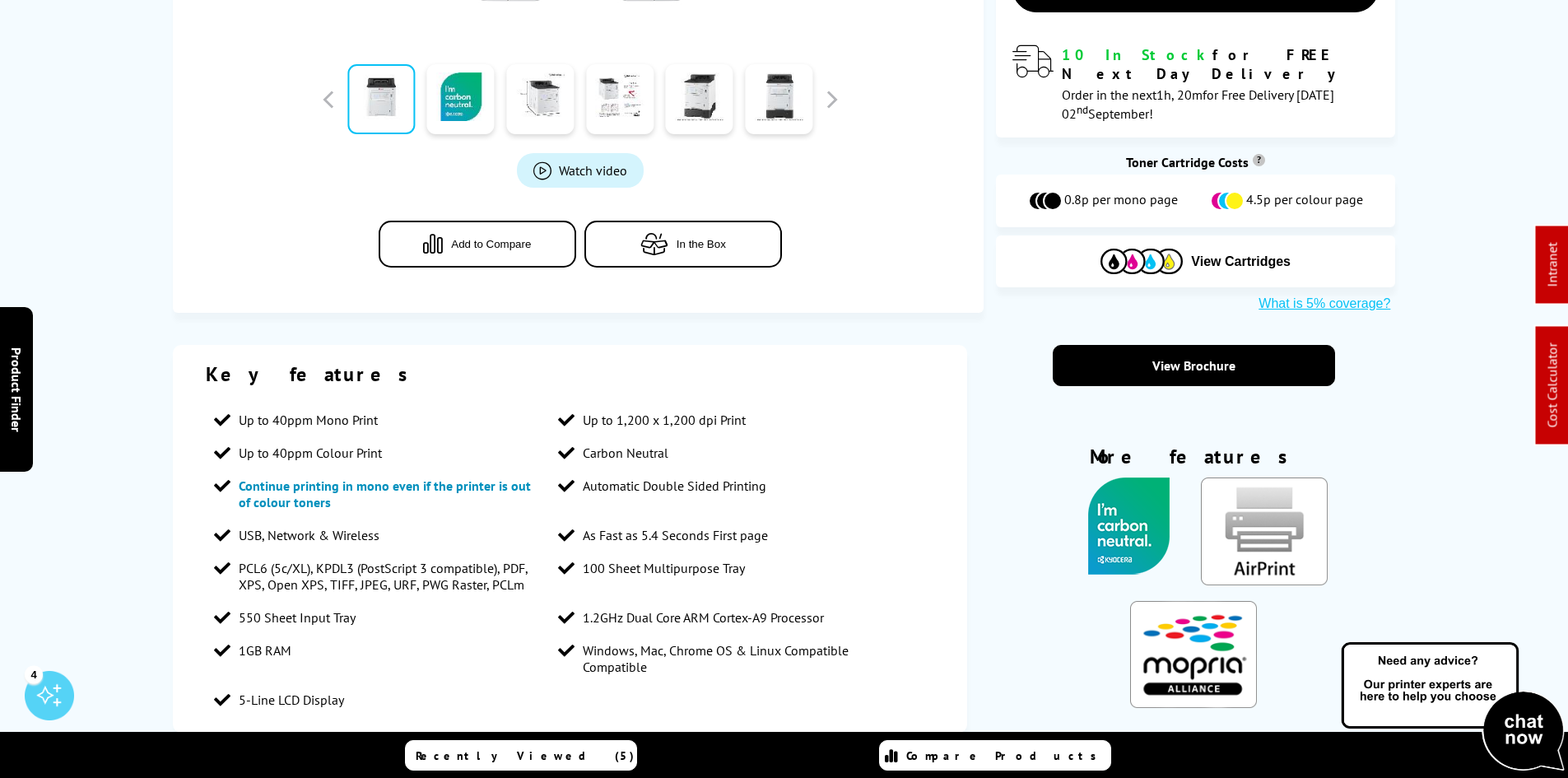
scroll to position [0, 0]
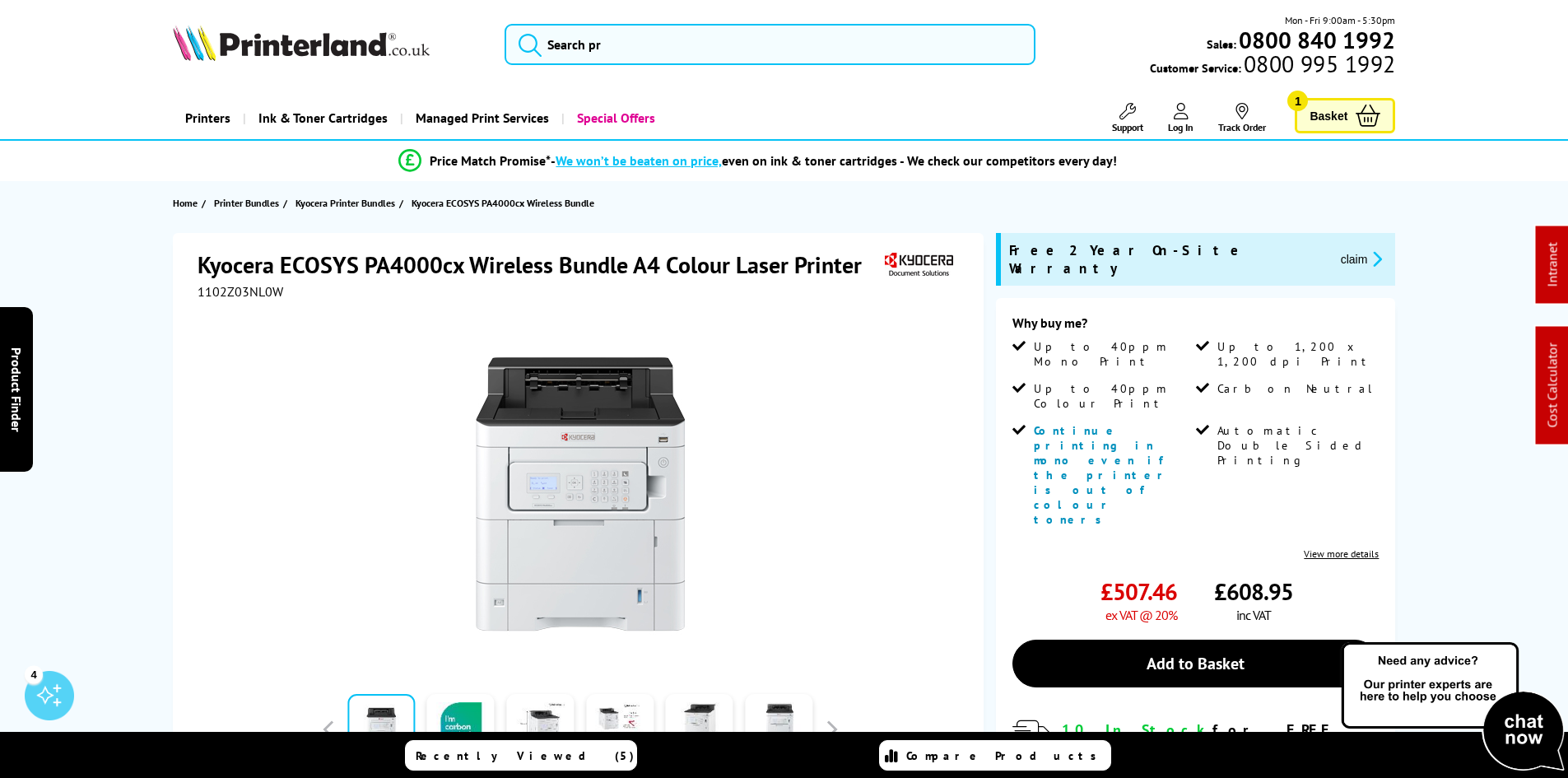
drag, startPoint x: 148, startPoint y: 576, endPoint x: 121, endPoint y: 288, distance: 289.3
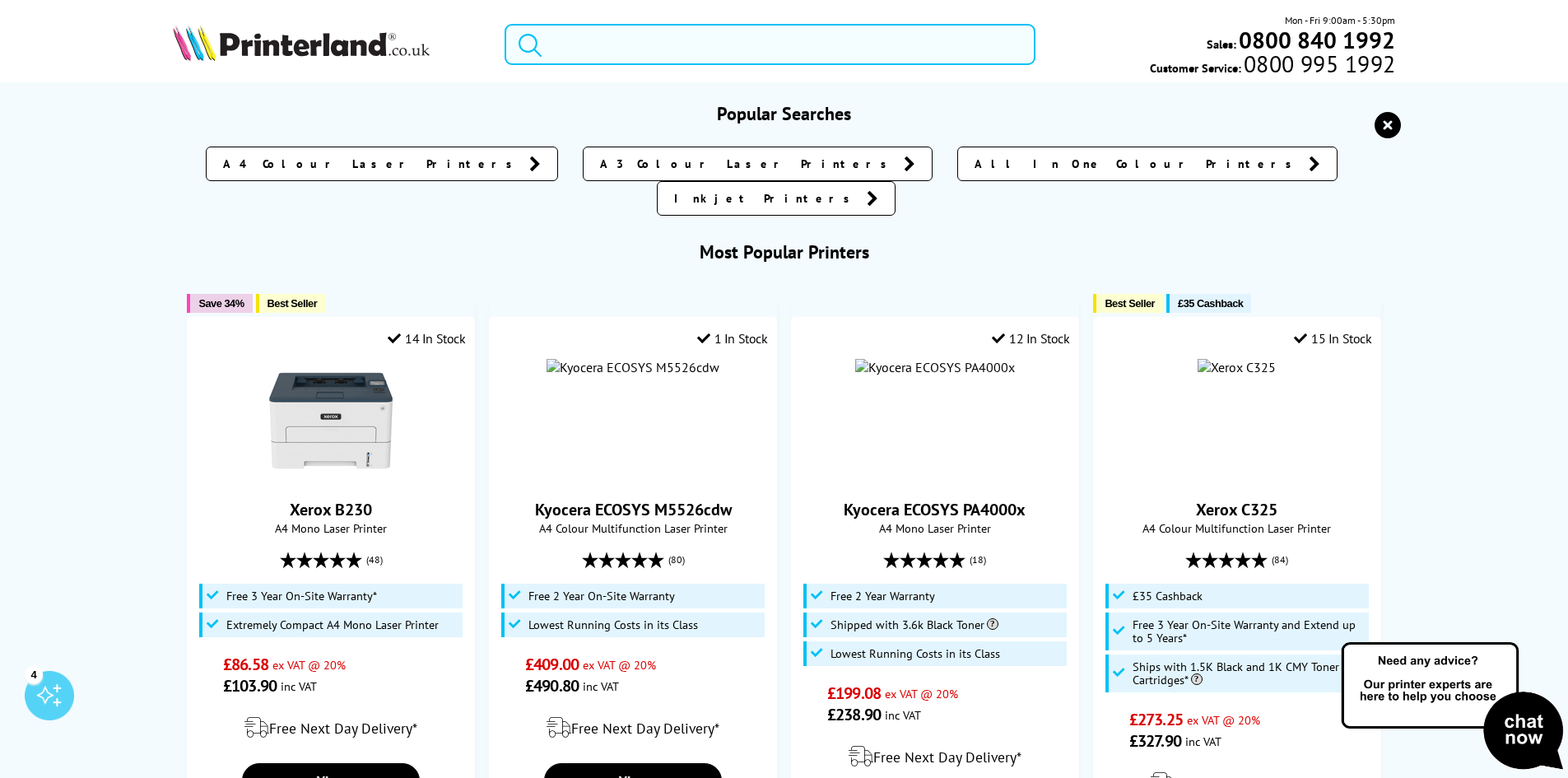
click at [673, 46] on input "search" at bounding box center [770, 45] width 531 height 41
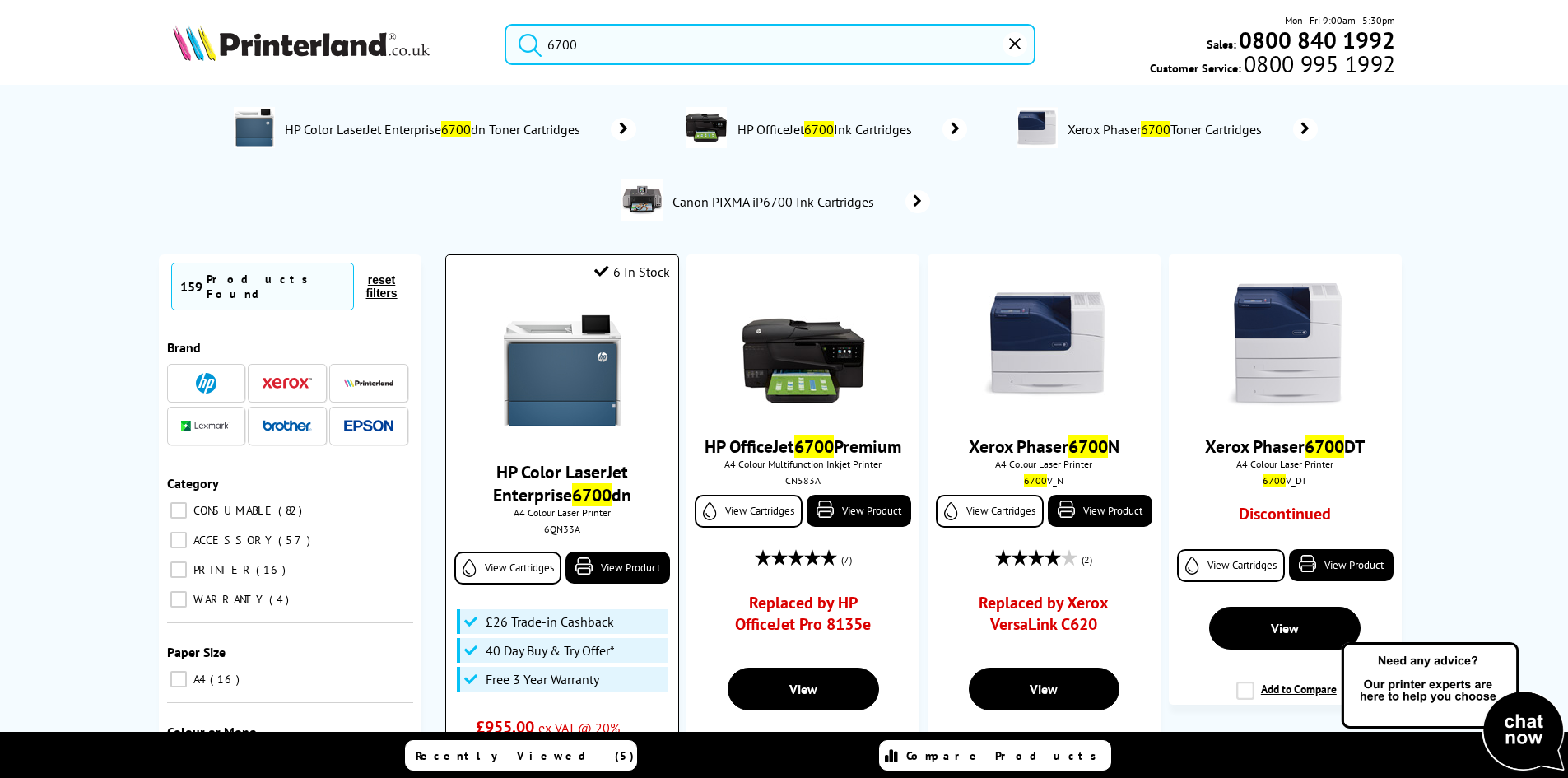
type input "6700"
click at [548, 357] on img at bounding box center [562, 371] width 123 height 123
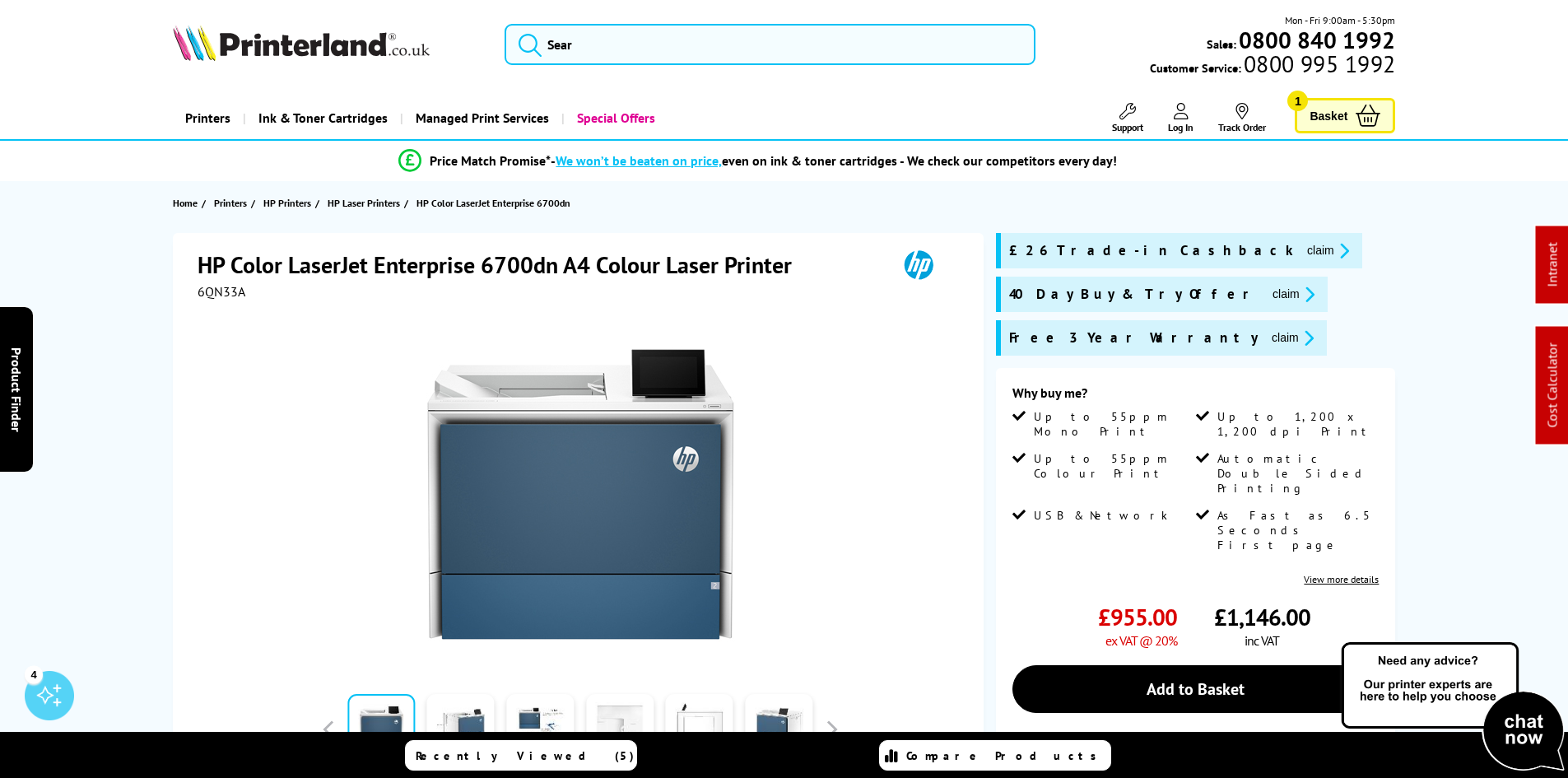
click at [137, 341] on div "HP Color LaserJet Enterprise 6700dn A4 Colour Laser Printer 6QN33A Watch video …" at bounding box center [784, 623] width 1317 height 781
click at [363, 33] on img at bounding box center [301, 43] width 257 height 36
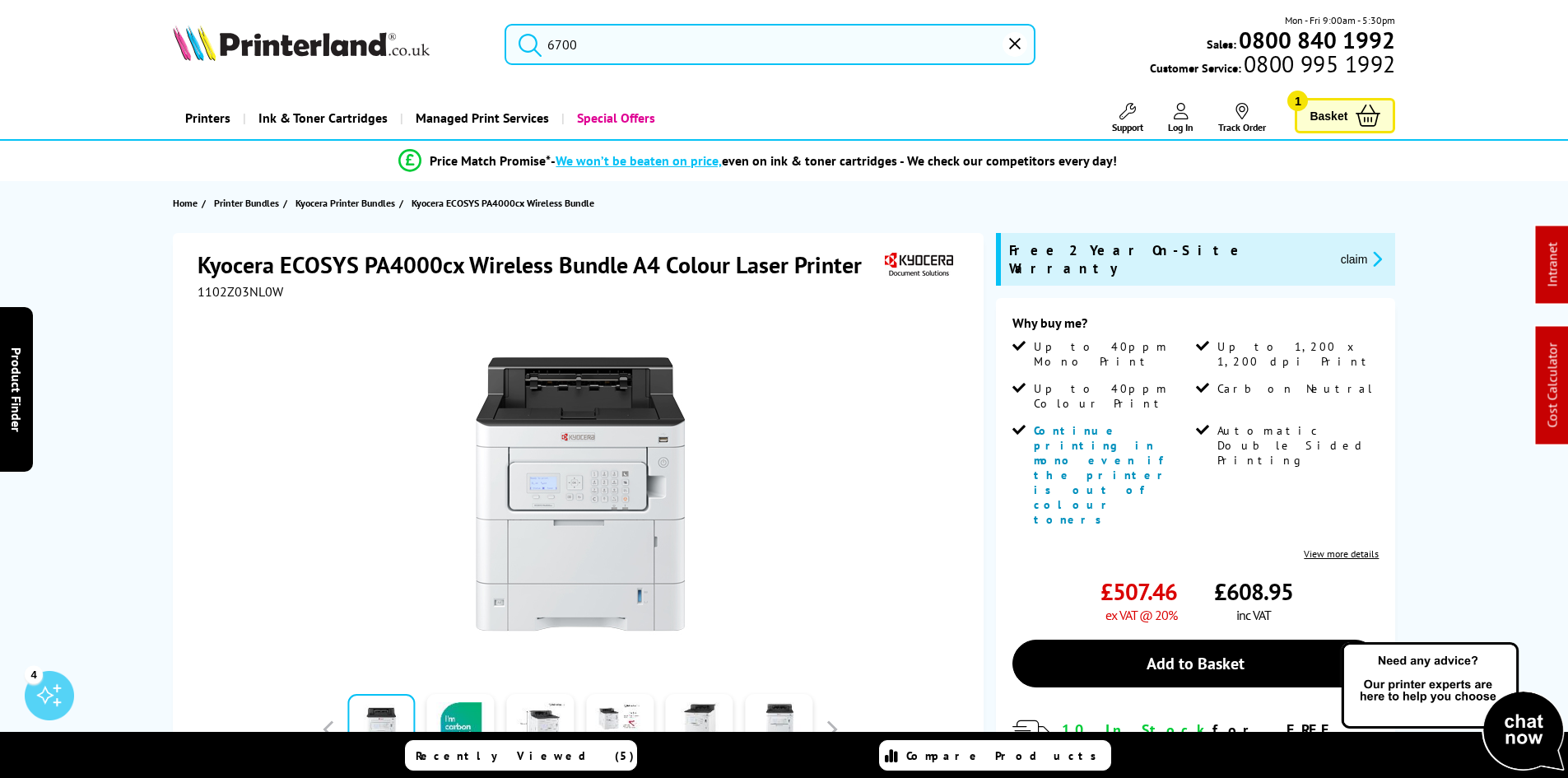
click at [247, 296] on span "1102Z03NL0W" at bounding box center [240, 291] width 86 height 16
copy span "1102Z03NL0W"
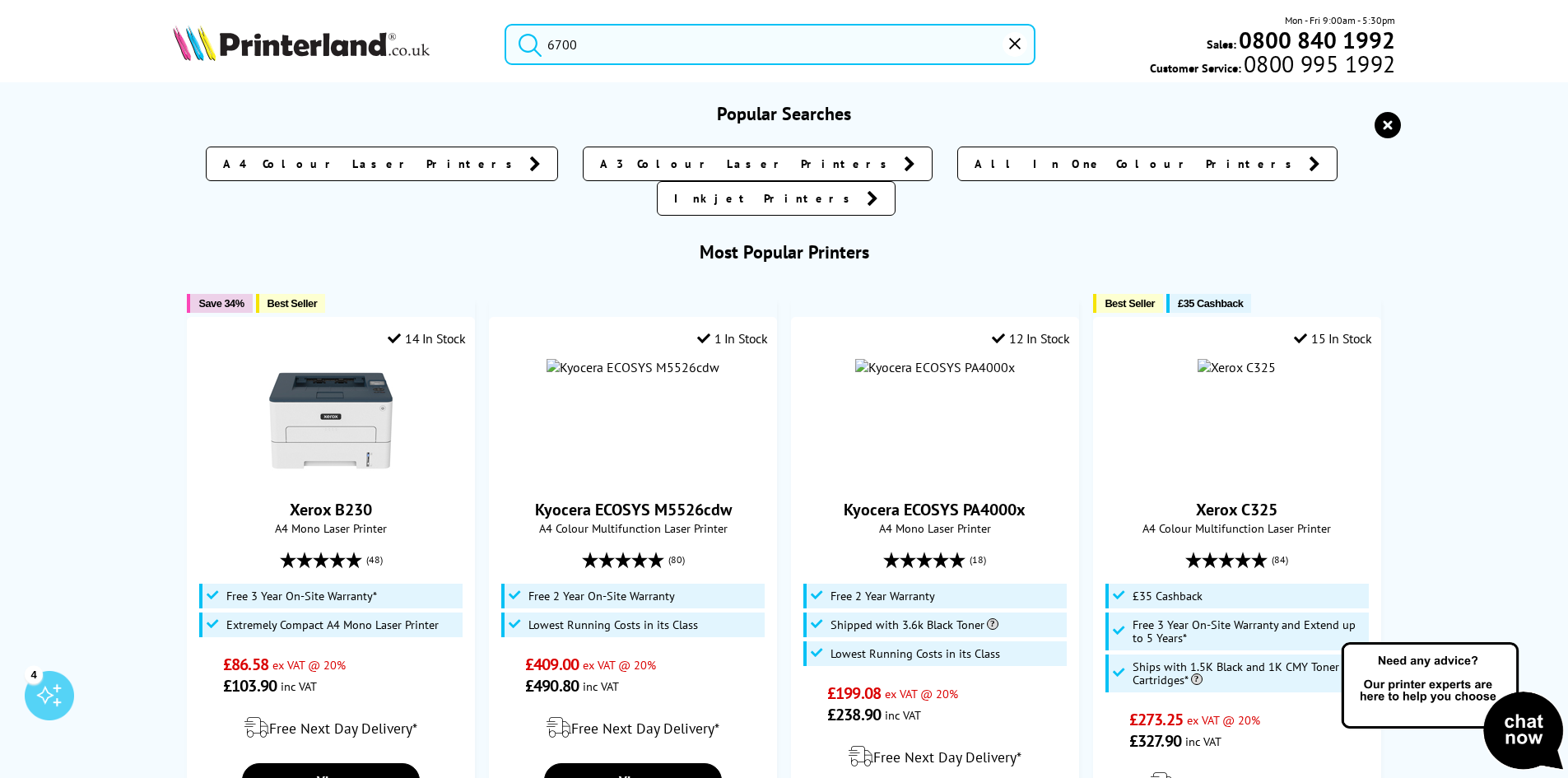
click at [616, 40] on input "6700" at bounding box center [770, 45] width 531 height 41
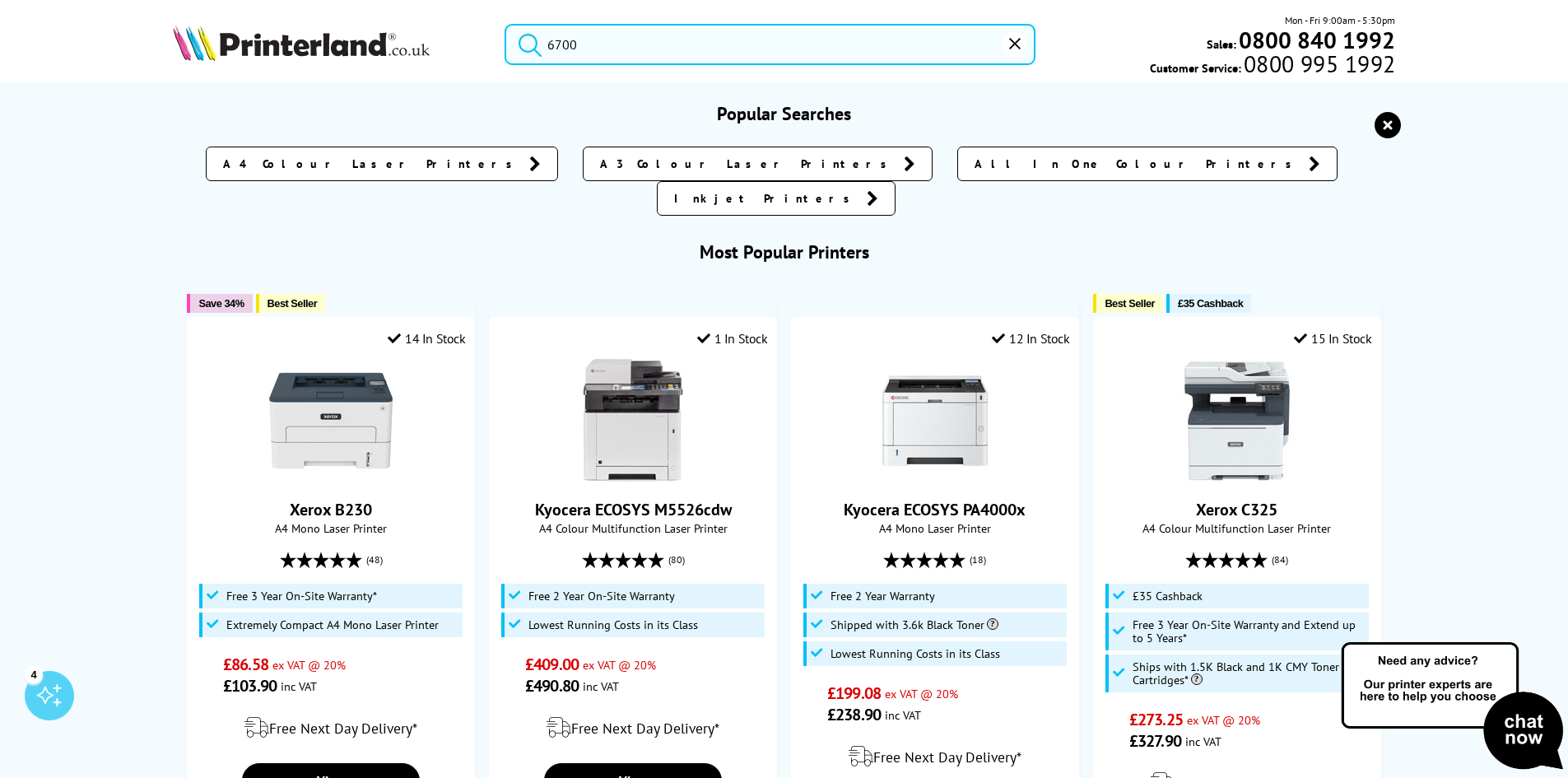
type input "8"
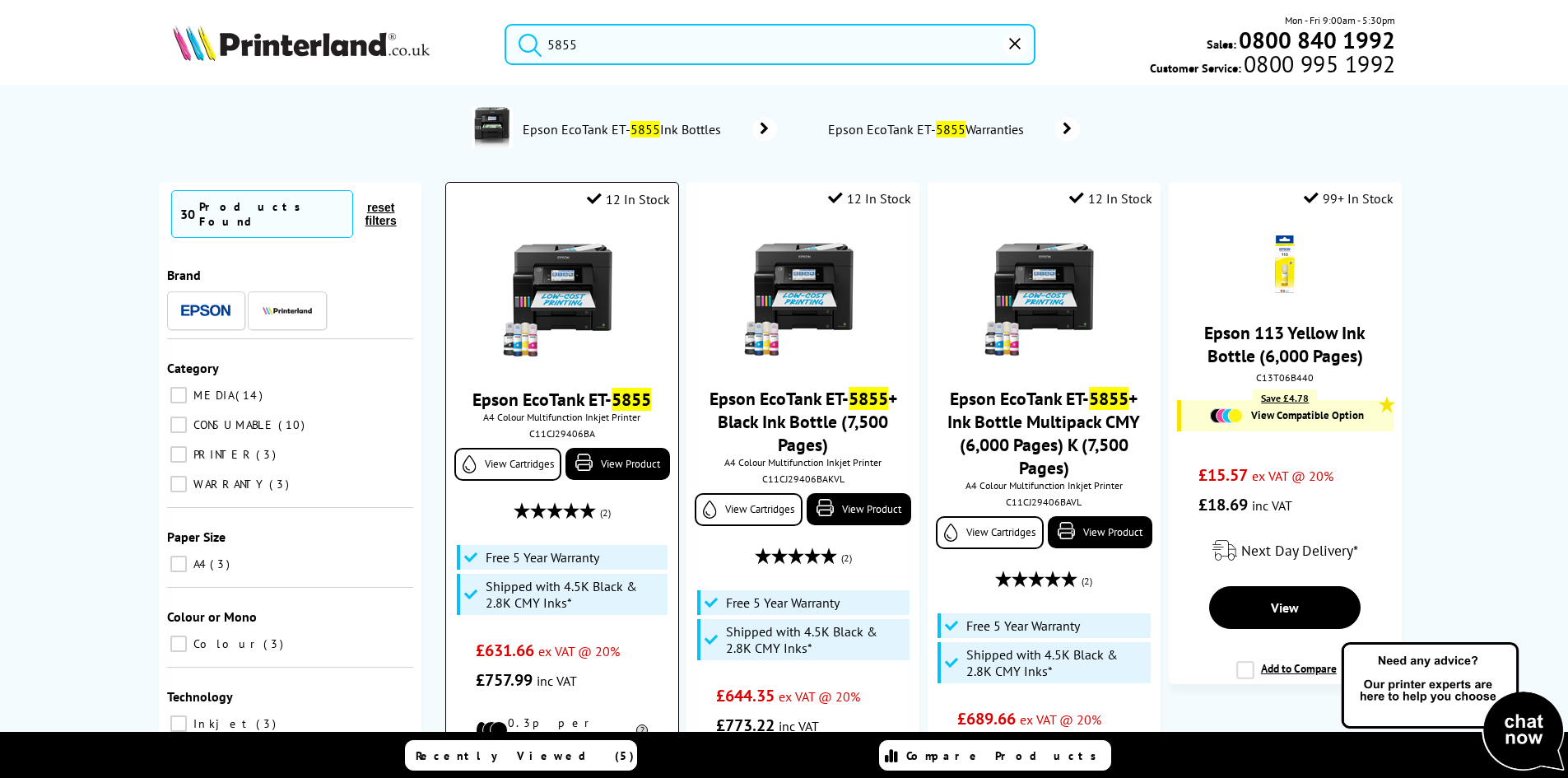
type input "5855"
click at [547, 279] on img at bounding box center [562, 298] width 123 height 123
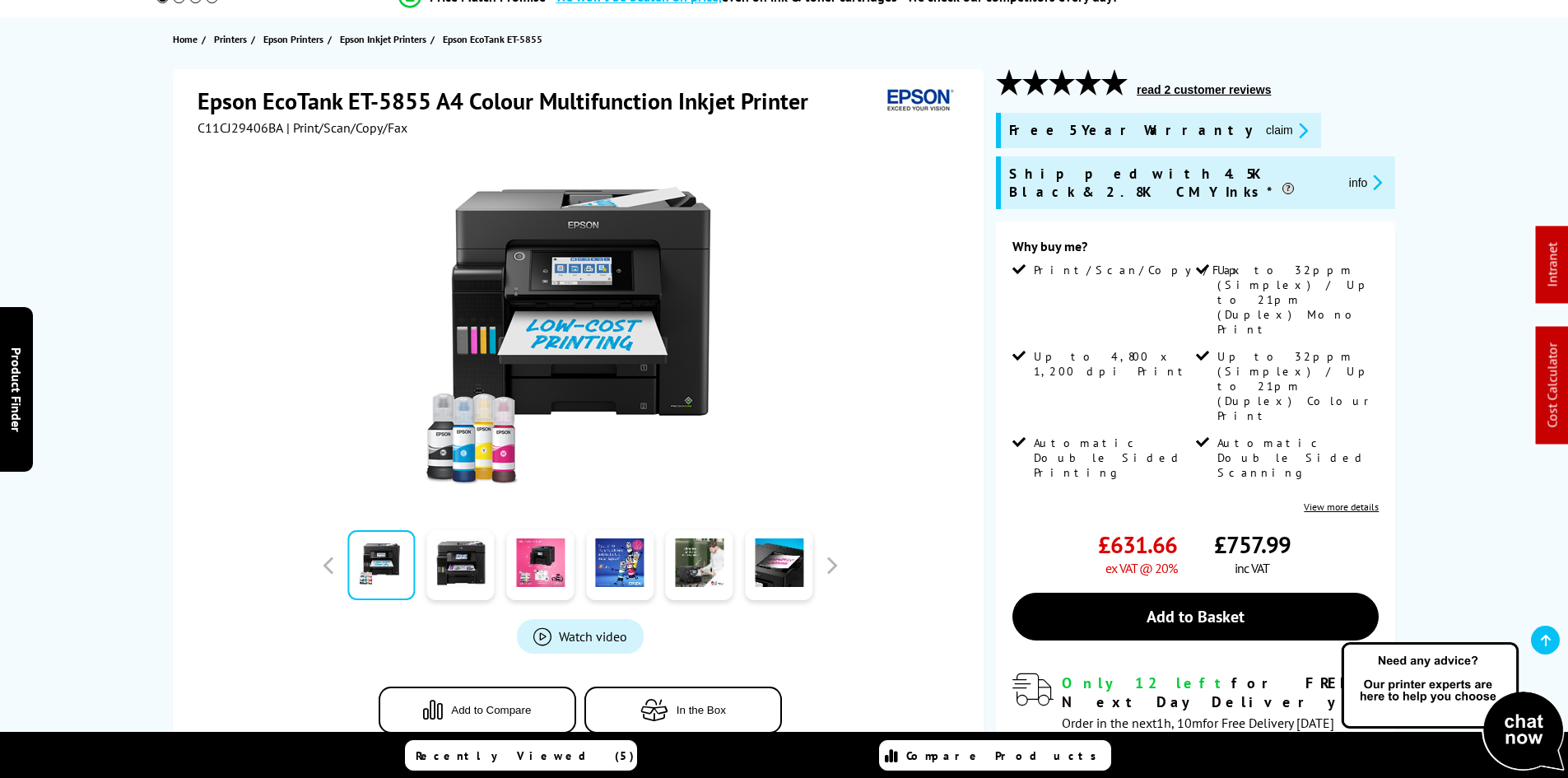
scroll to position [164, 0]
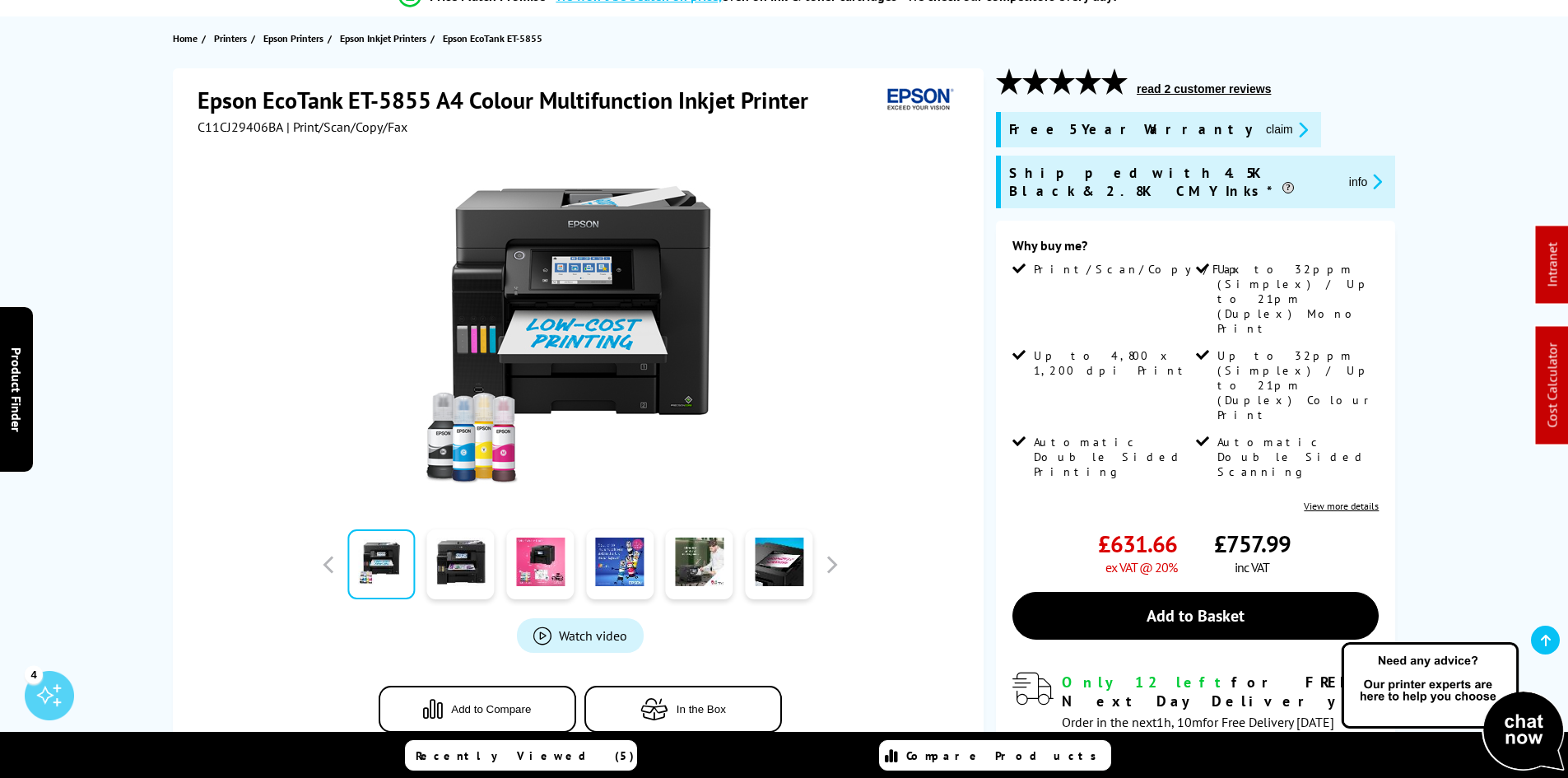
click at [154, 379] on div "Epson EcoTank ET-5855 A4 Colour Multifunction Inkjet Printer C11CJ29406BA | Pri…" at bounding box center [784, 504] width 1317 height 872
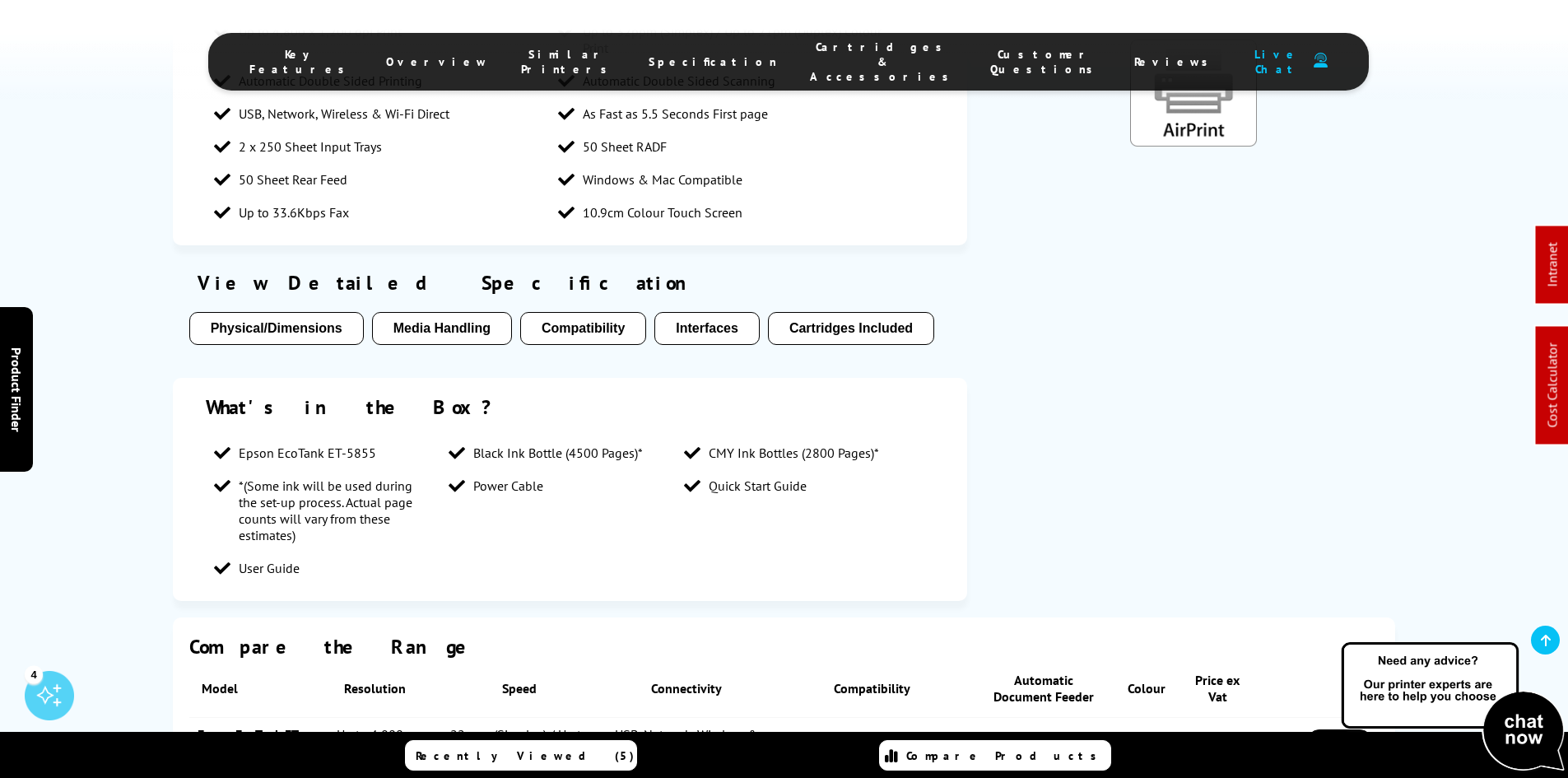
click at [830, 51] on span "Cartridges & Accessories" at bounding box center [884, 62] width 147 height 45
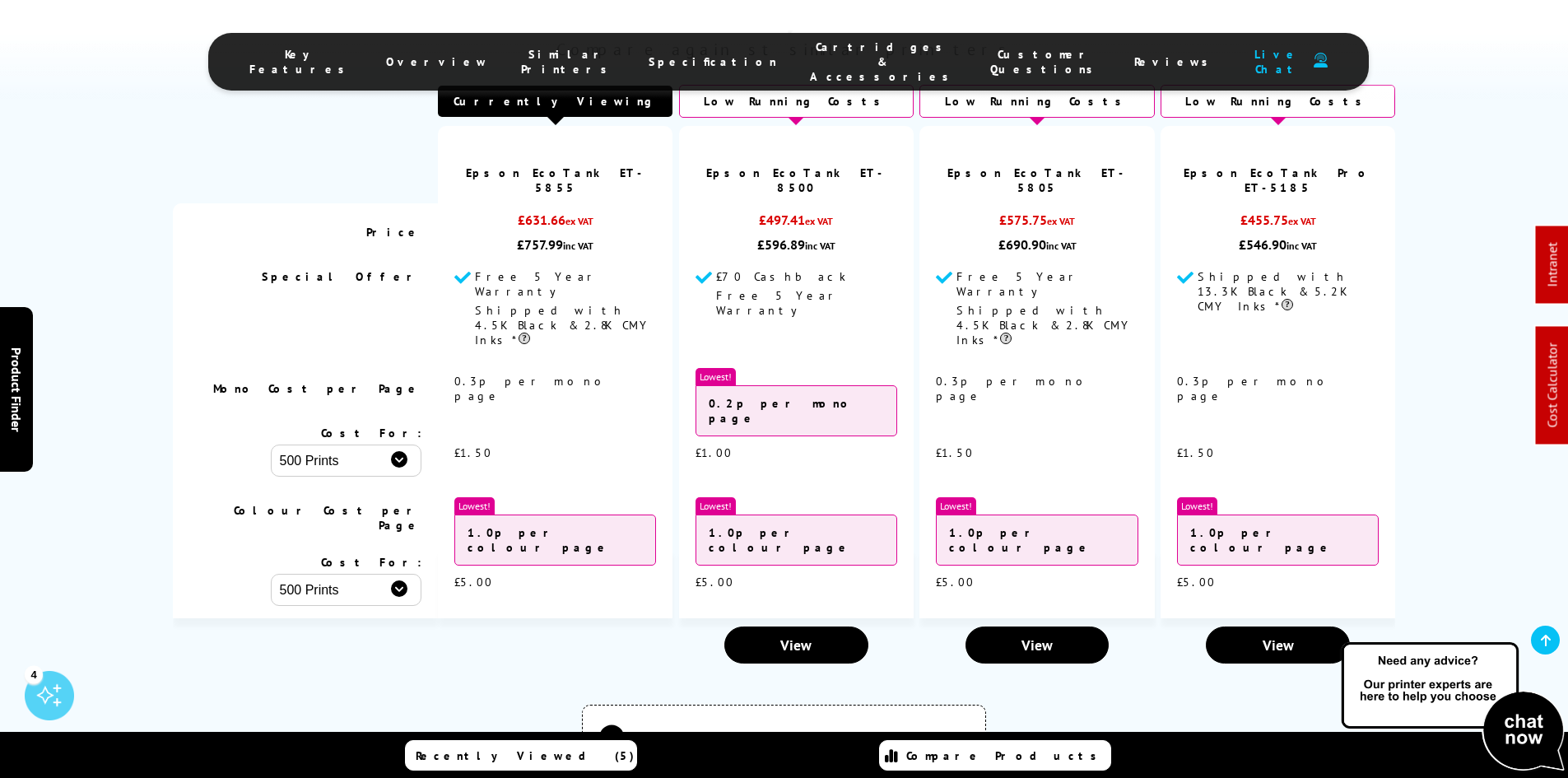
scroll to position [4320, 0]
